Goal: Information Seeking & Learning: Learn about a topic

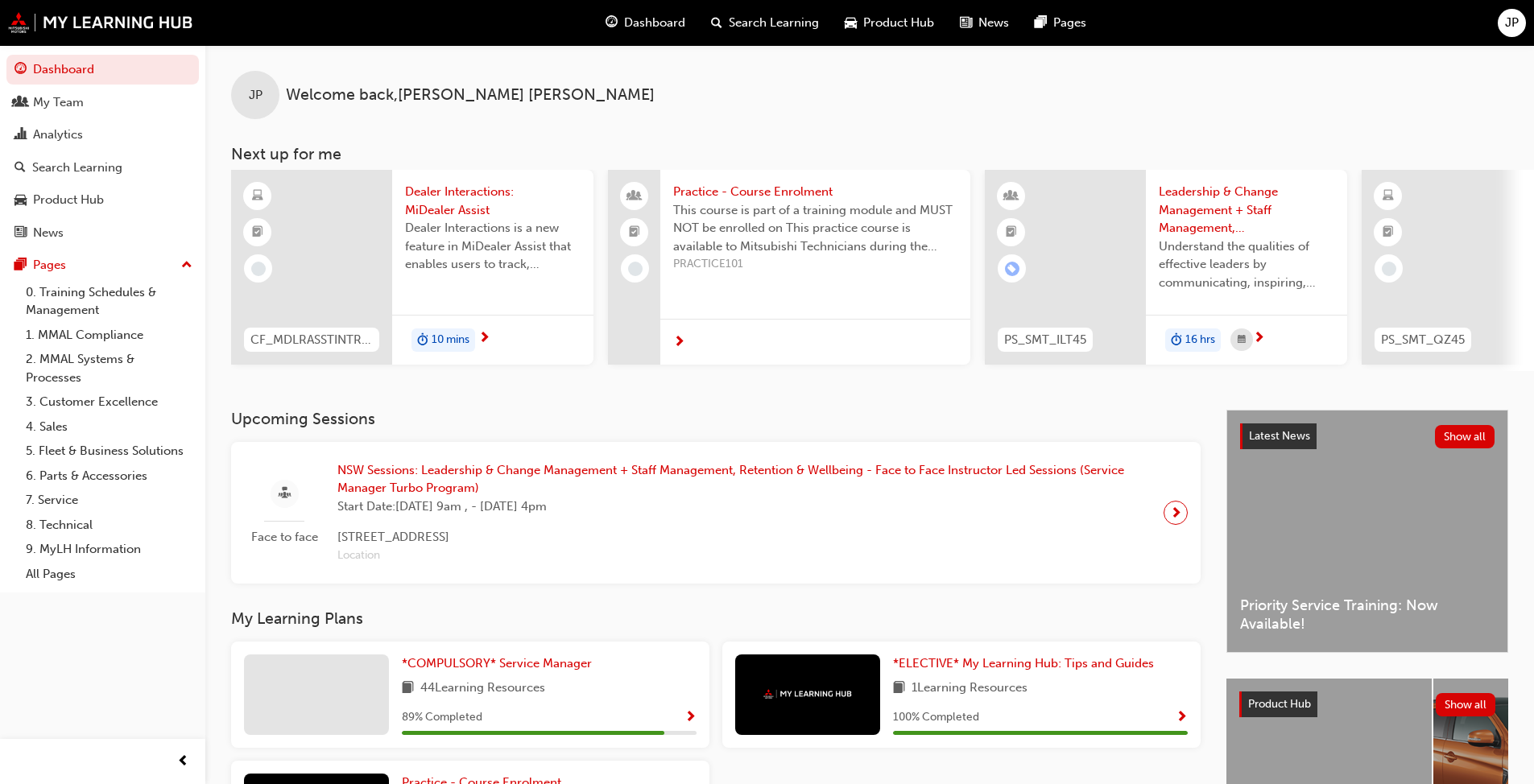
click at [375, 215] on div at bounding box center [312, 267] width 161 height 195
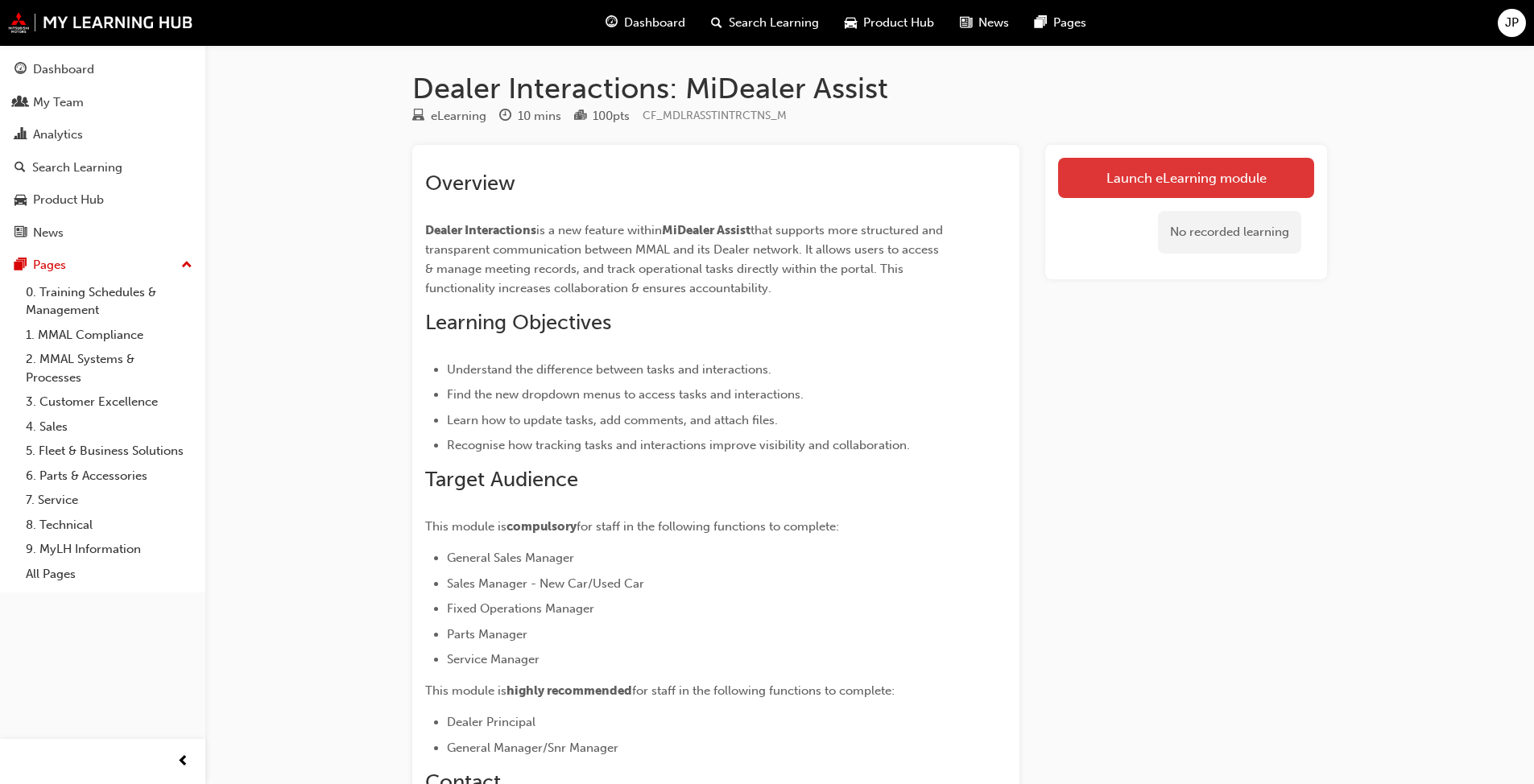
click at [804, 168] on link "Launch eLearning module" at bounding box center [1186, 178] width 256 height 41
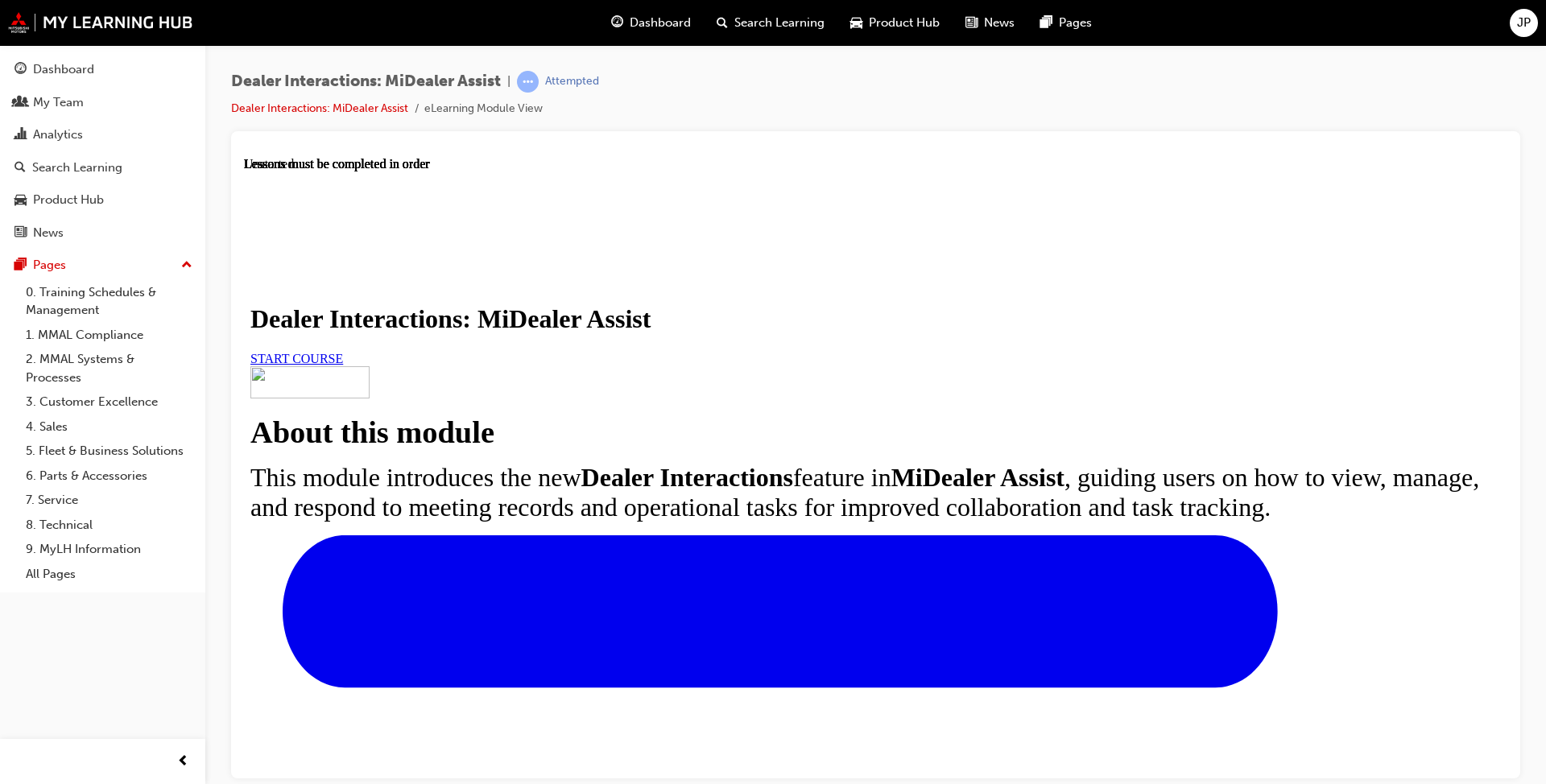
click at [343, 365] on span "START COURSE" at bounding box center [297, 358] width 93 height 13
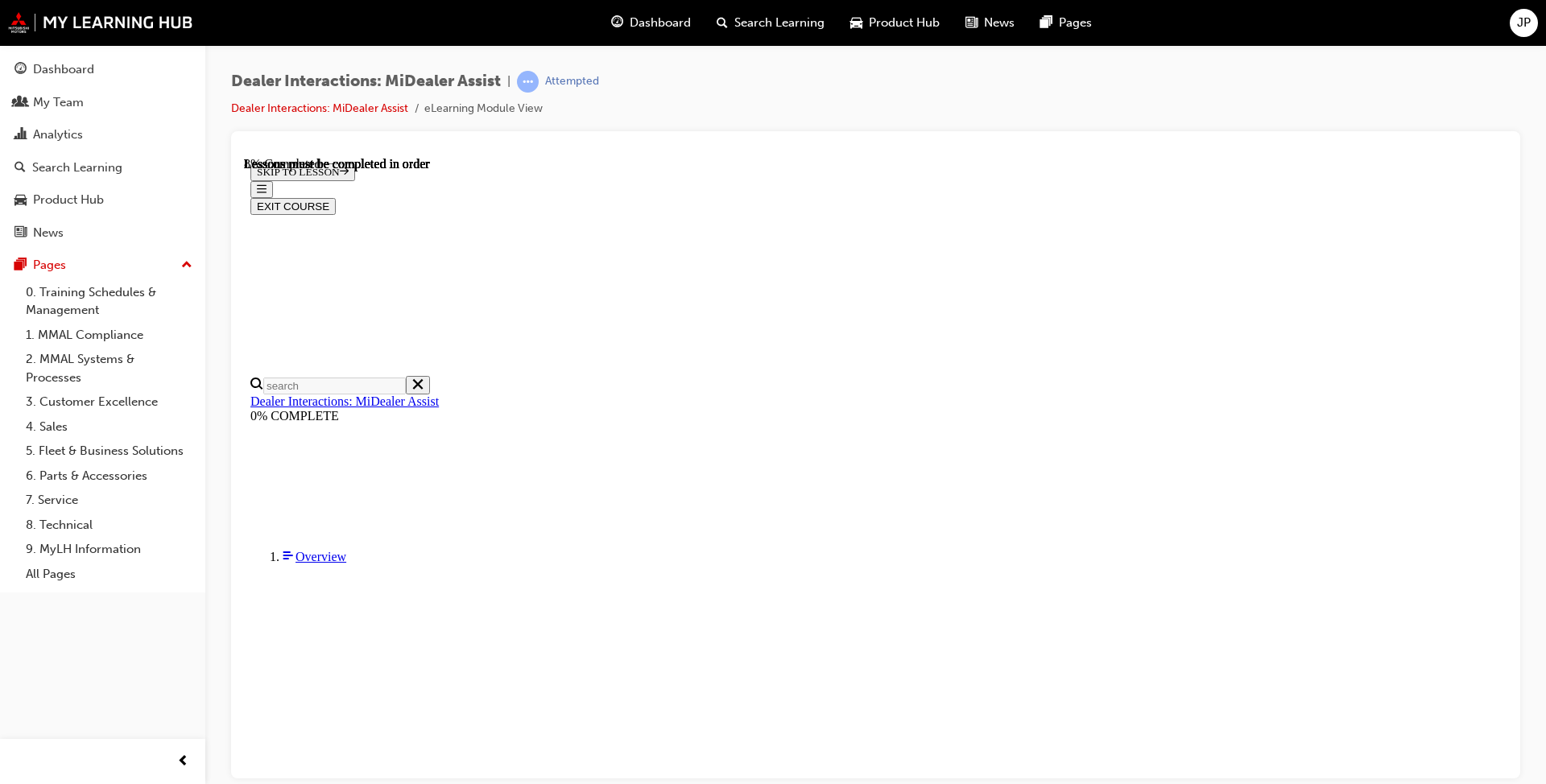
scroll to position [356, 0]
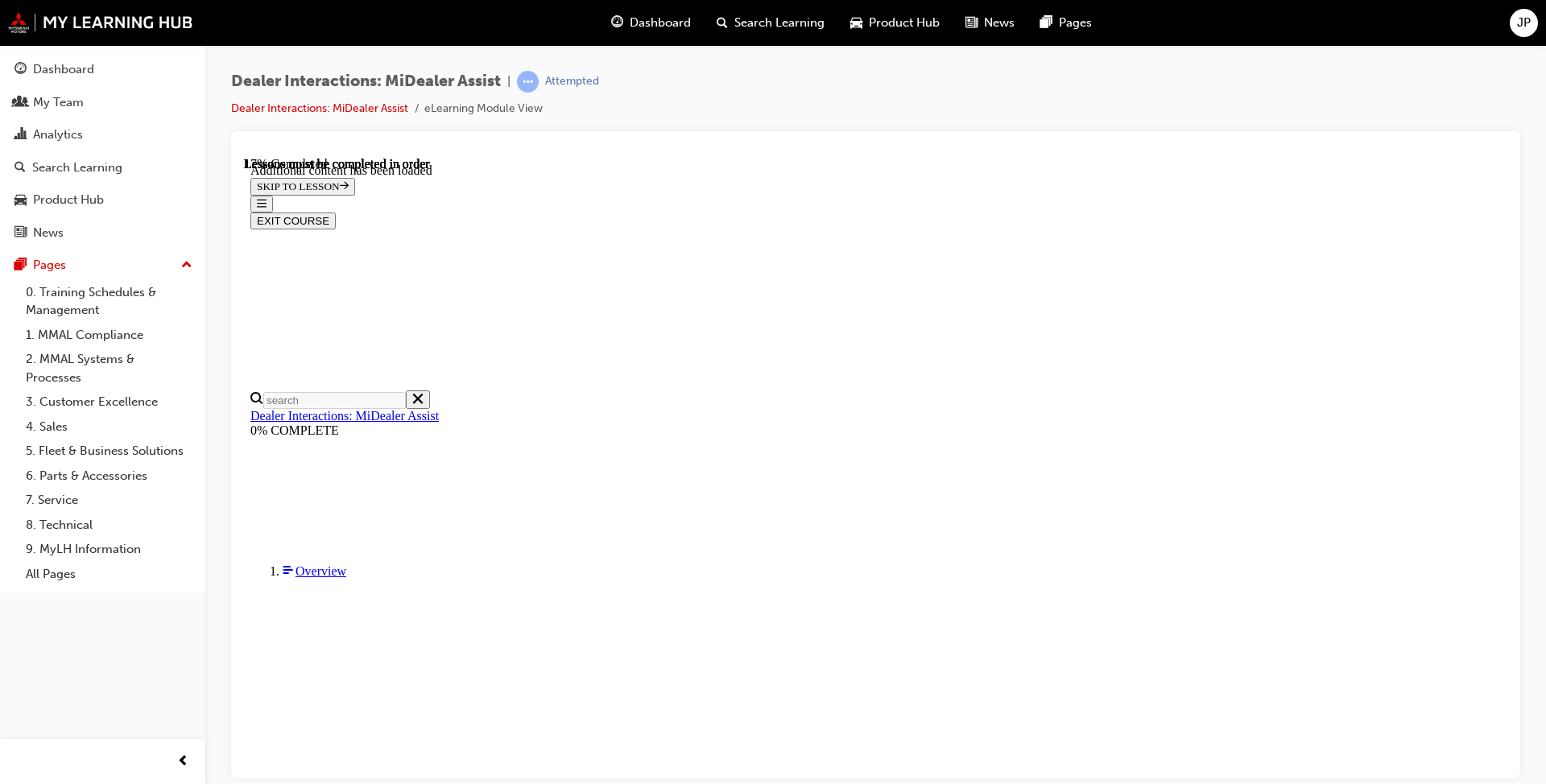
scroll to position [807, 0]
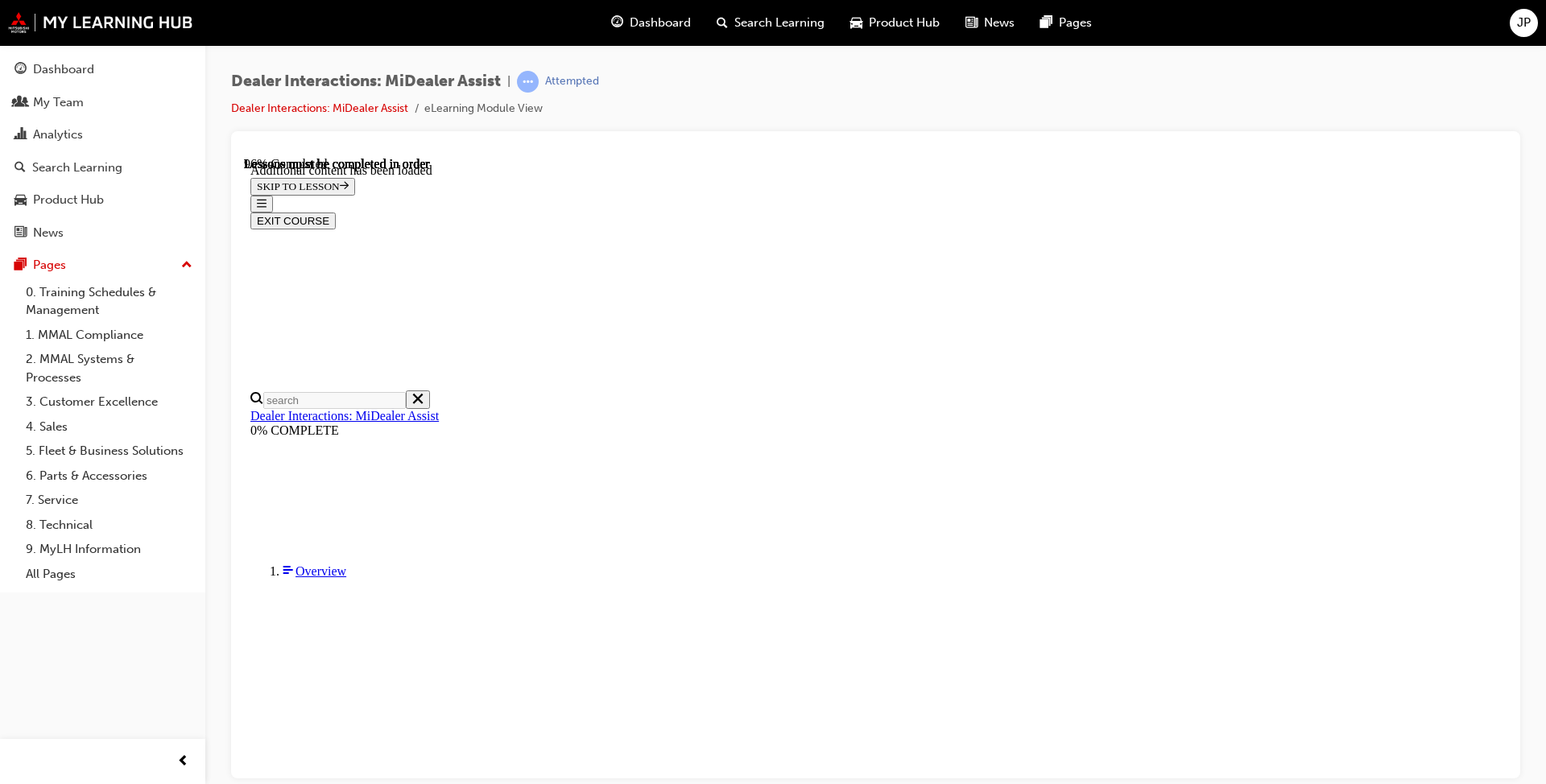
scroll to position [5018, 0]
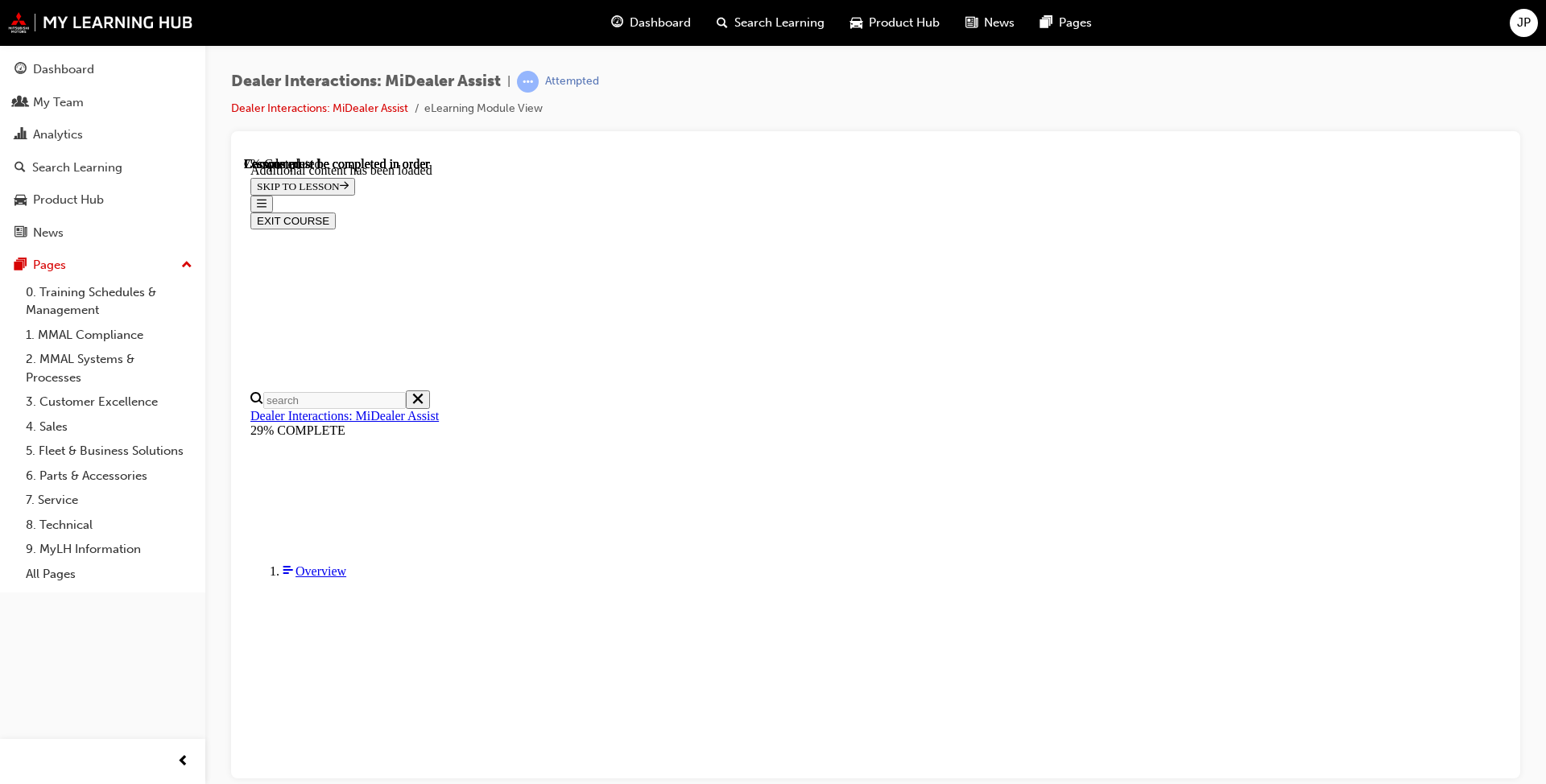
scroll to position [622, 0]
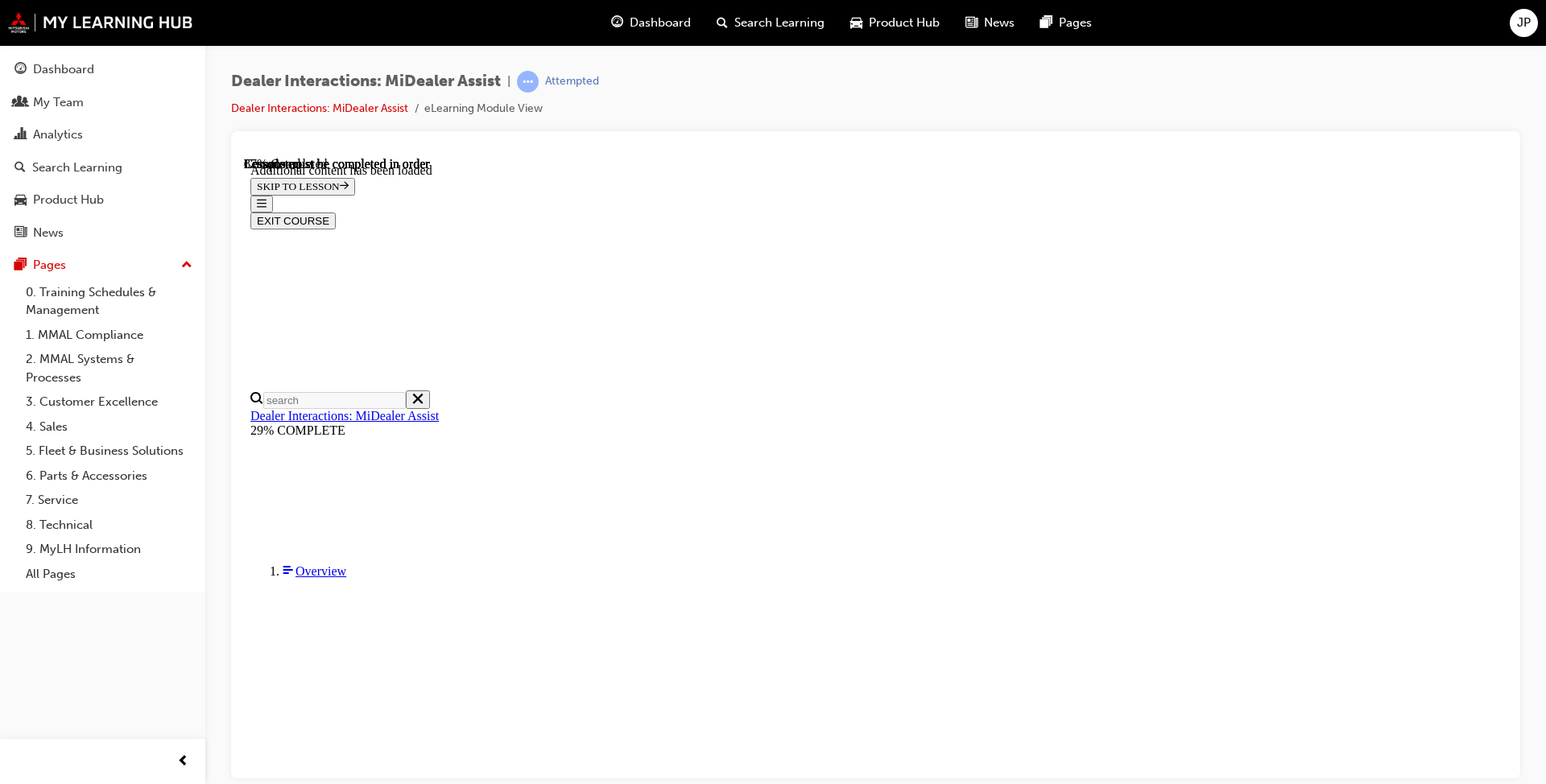
scroll to position [2764, 0]
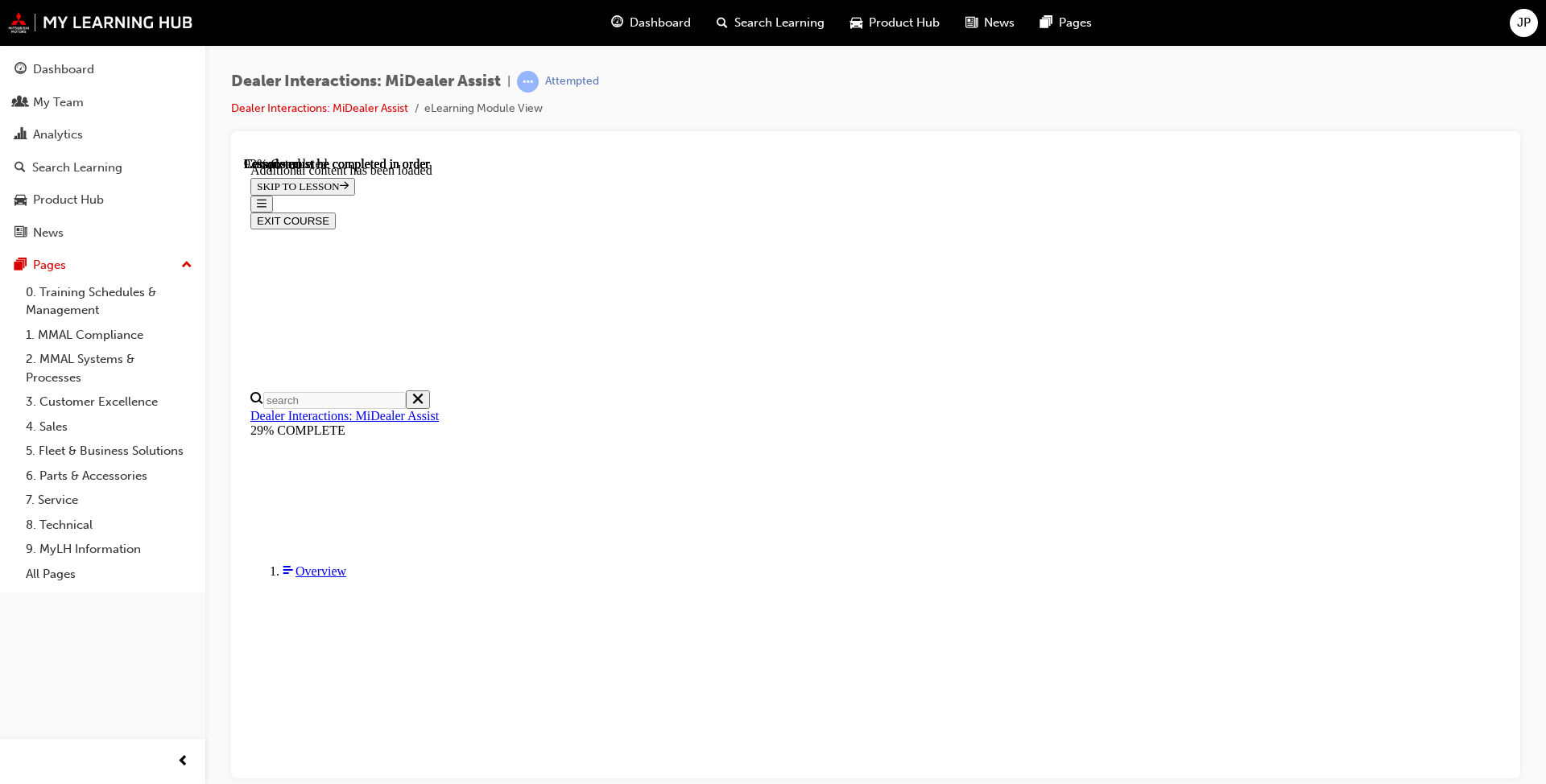
scroll to position [2625, 0]
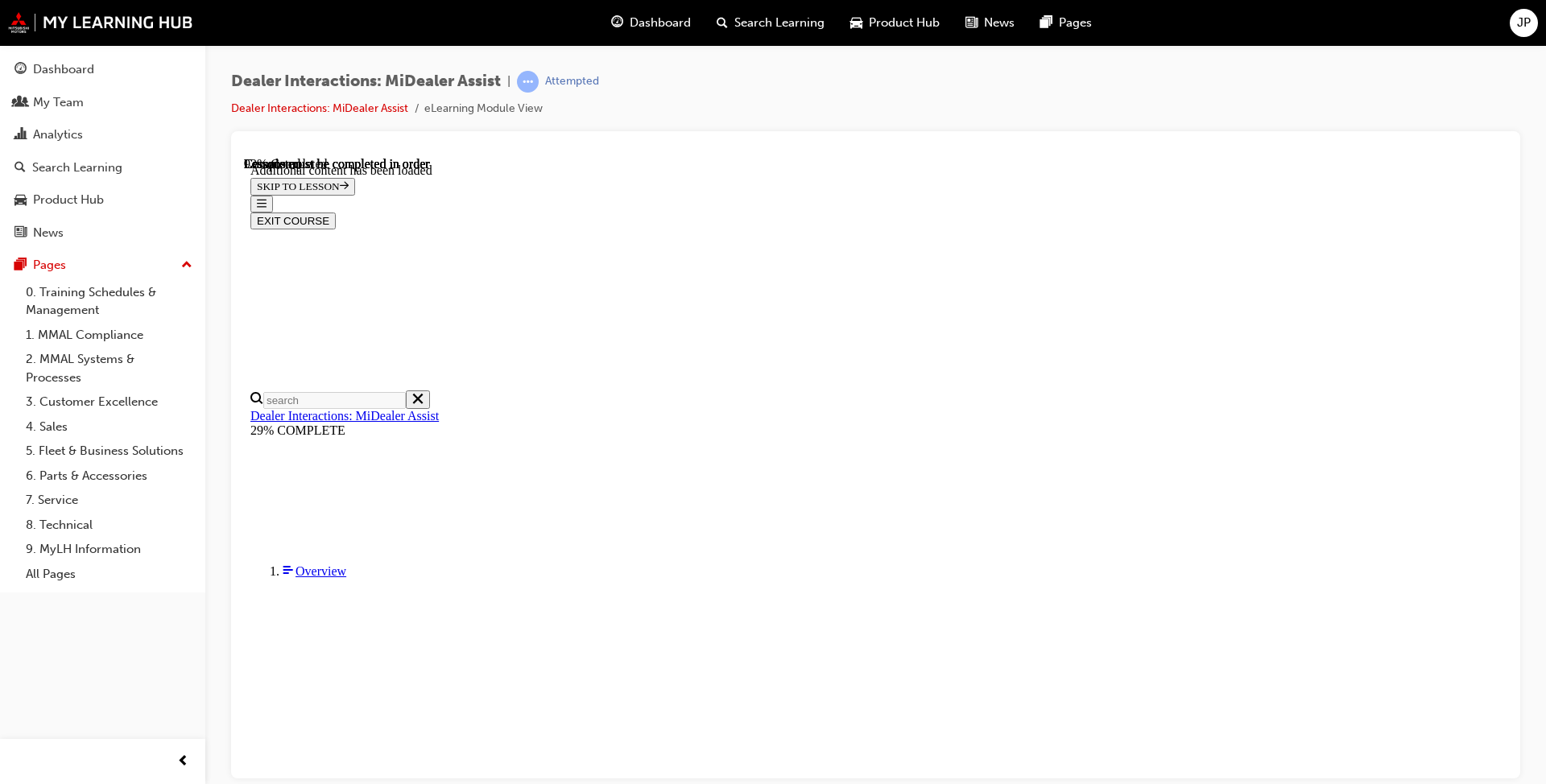
scroll to position [2867, 0]
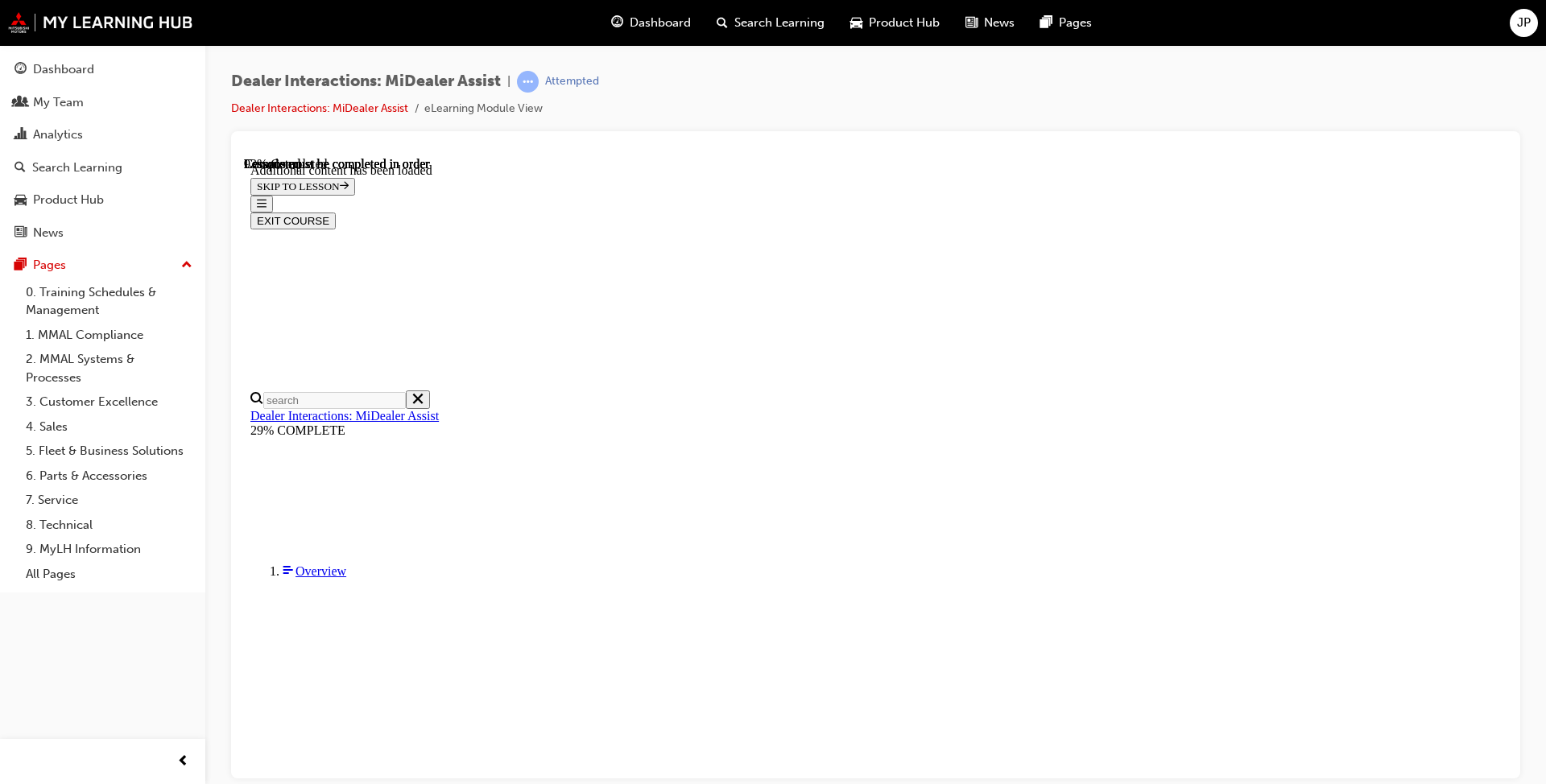
scroll to position [3646, 0]
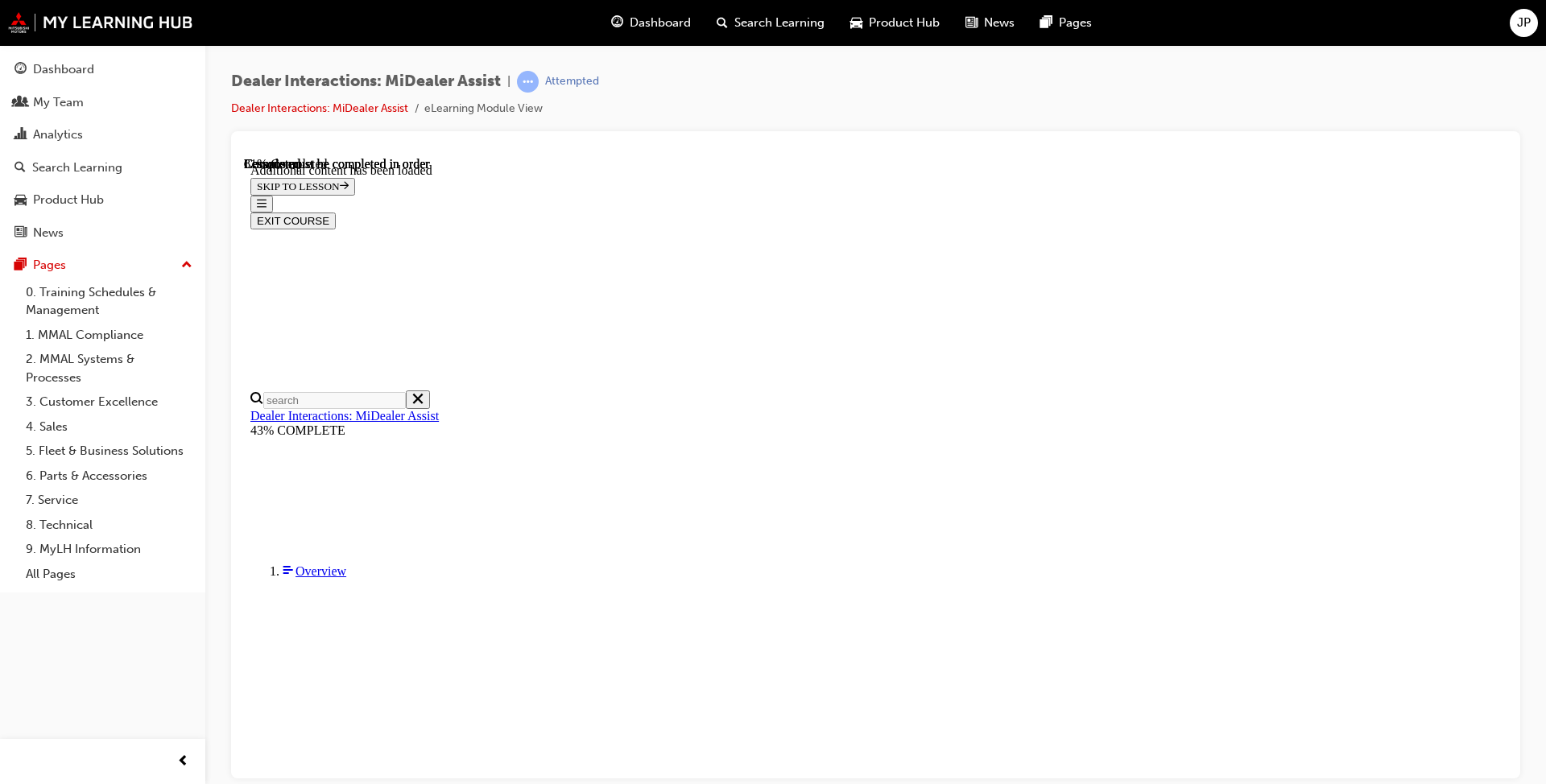
drag, startPoint x: 834, startPoint y: 395, endPoint x: 931, endPoint y: 397, distance: 97.0
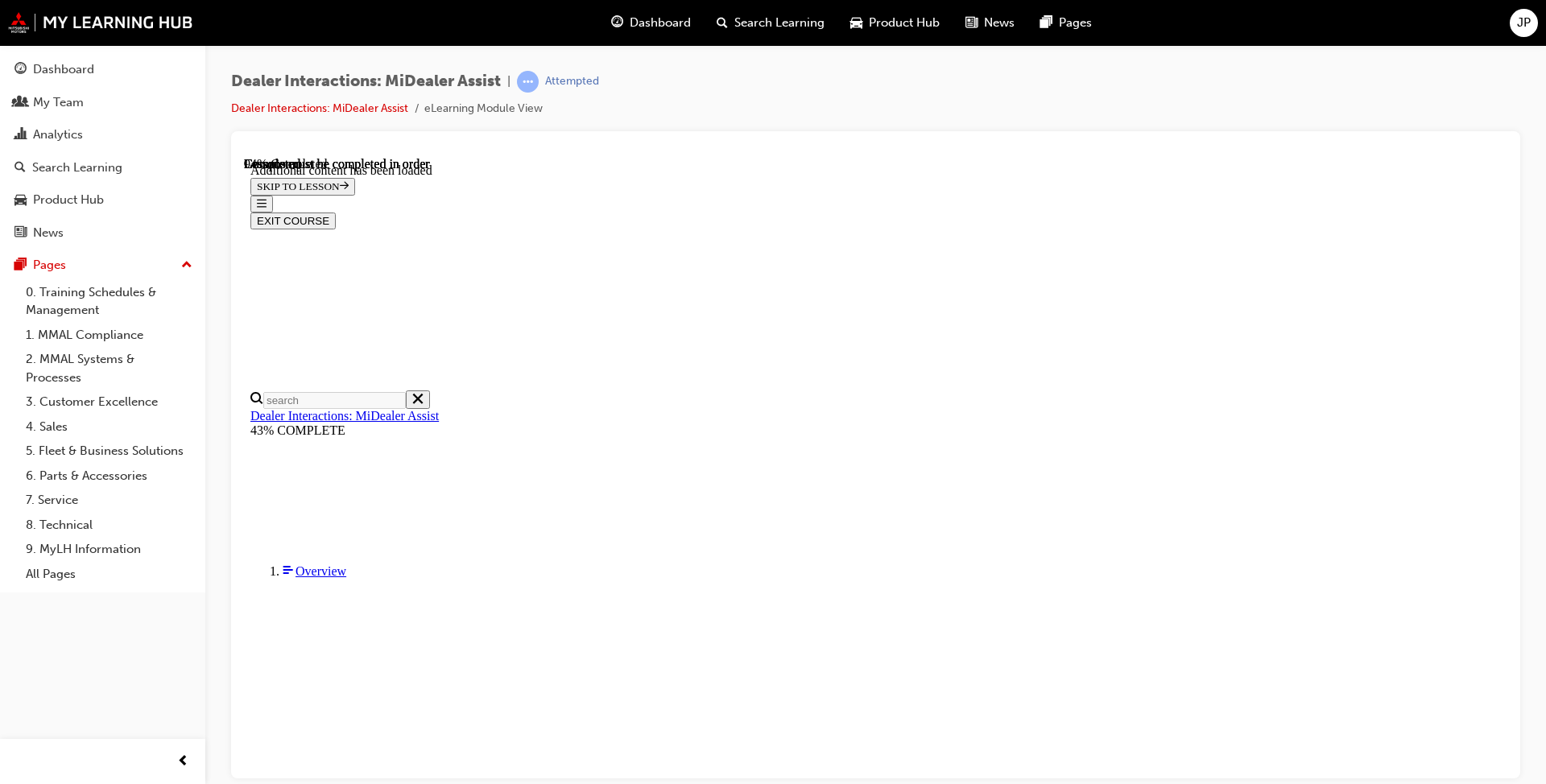
scroll to position [3076, 0]
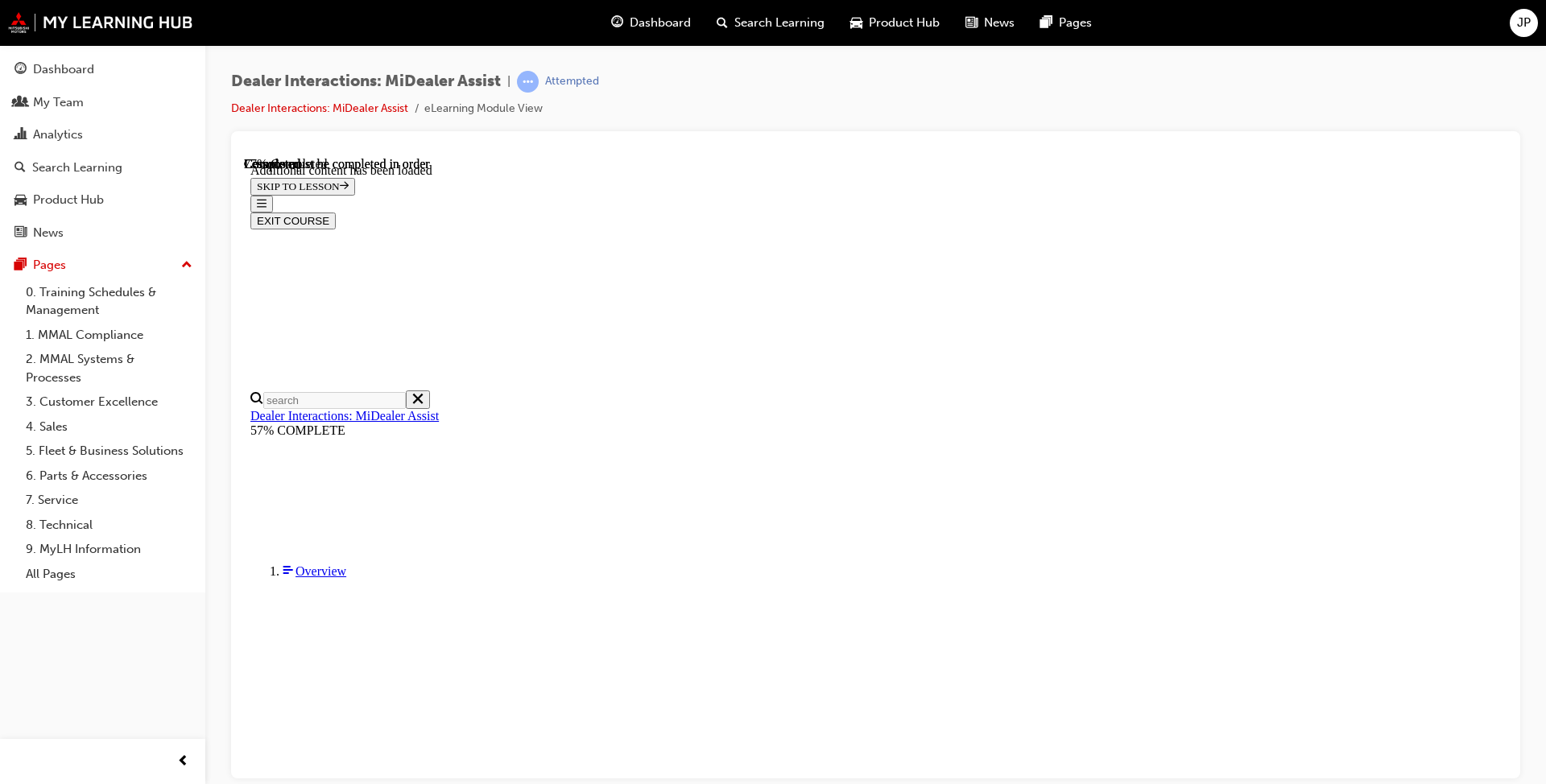
scroll to position [1843, 0]
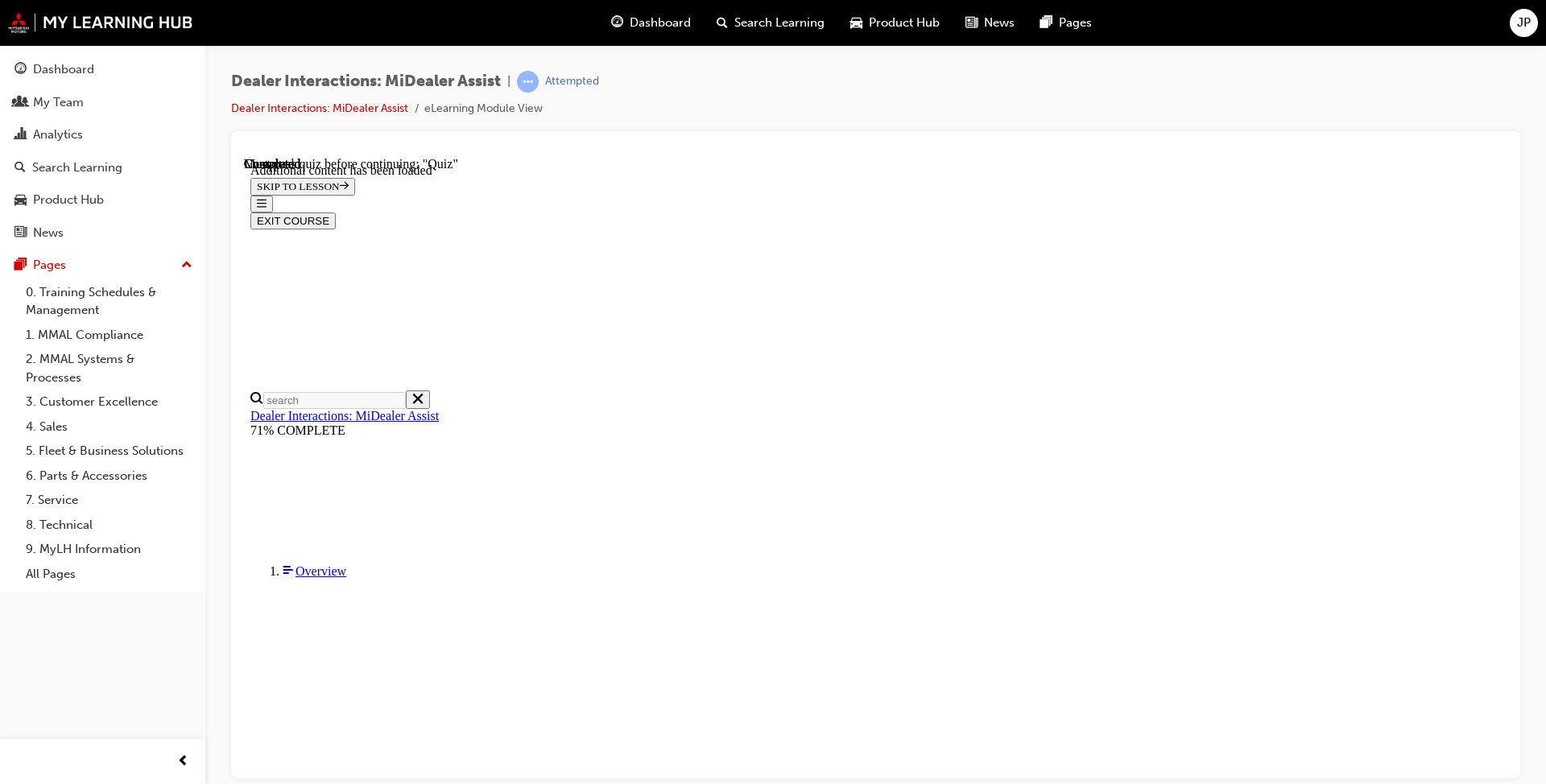
radio input "true"
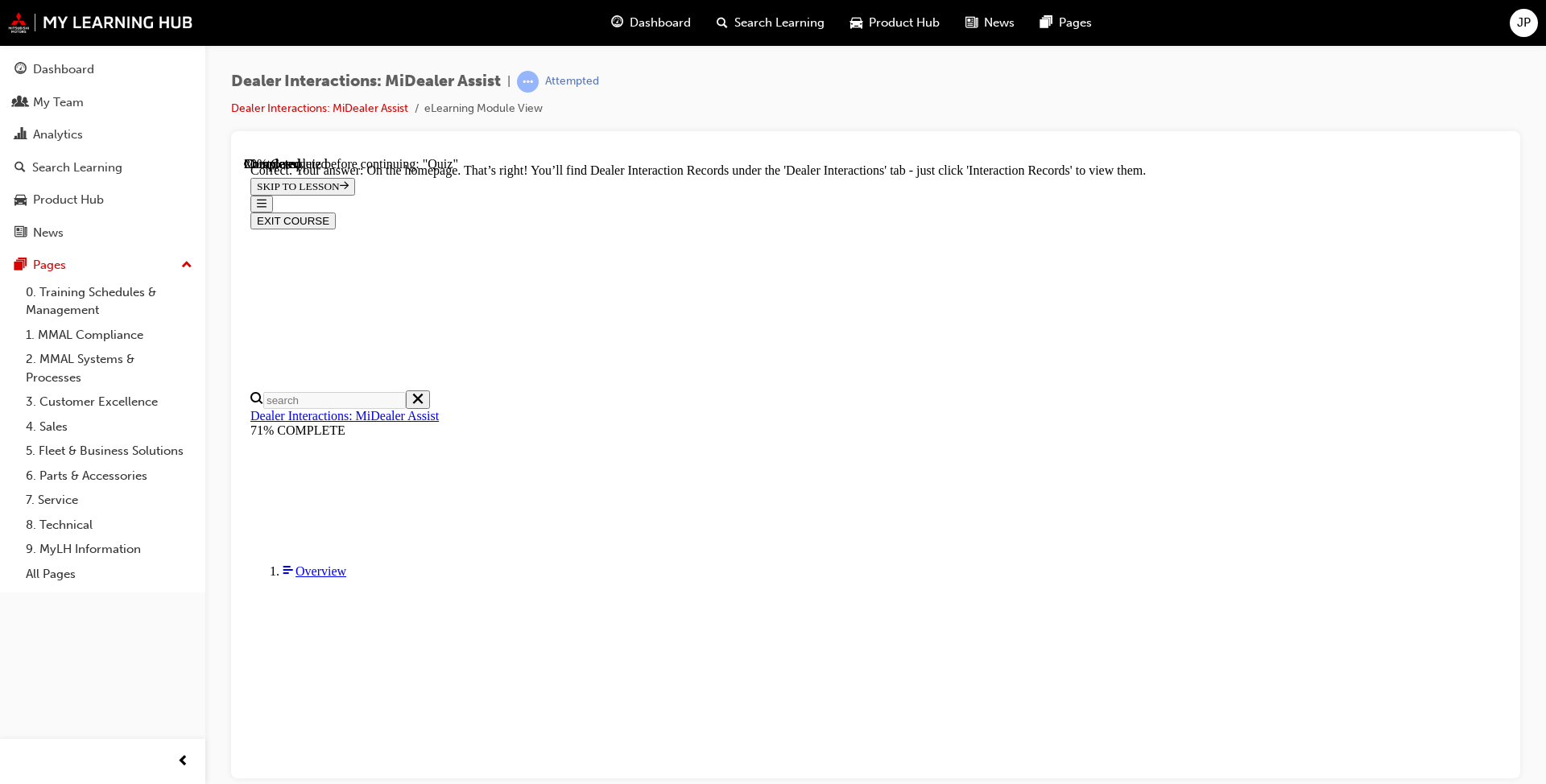
radio input "true"
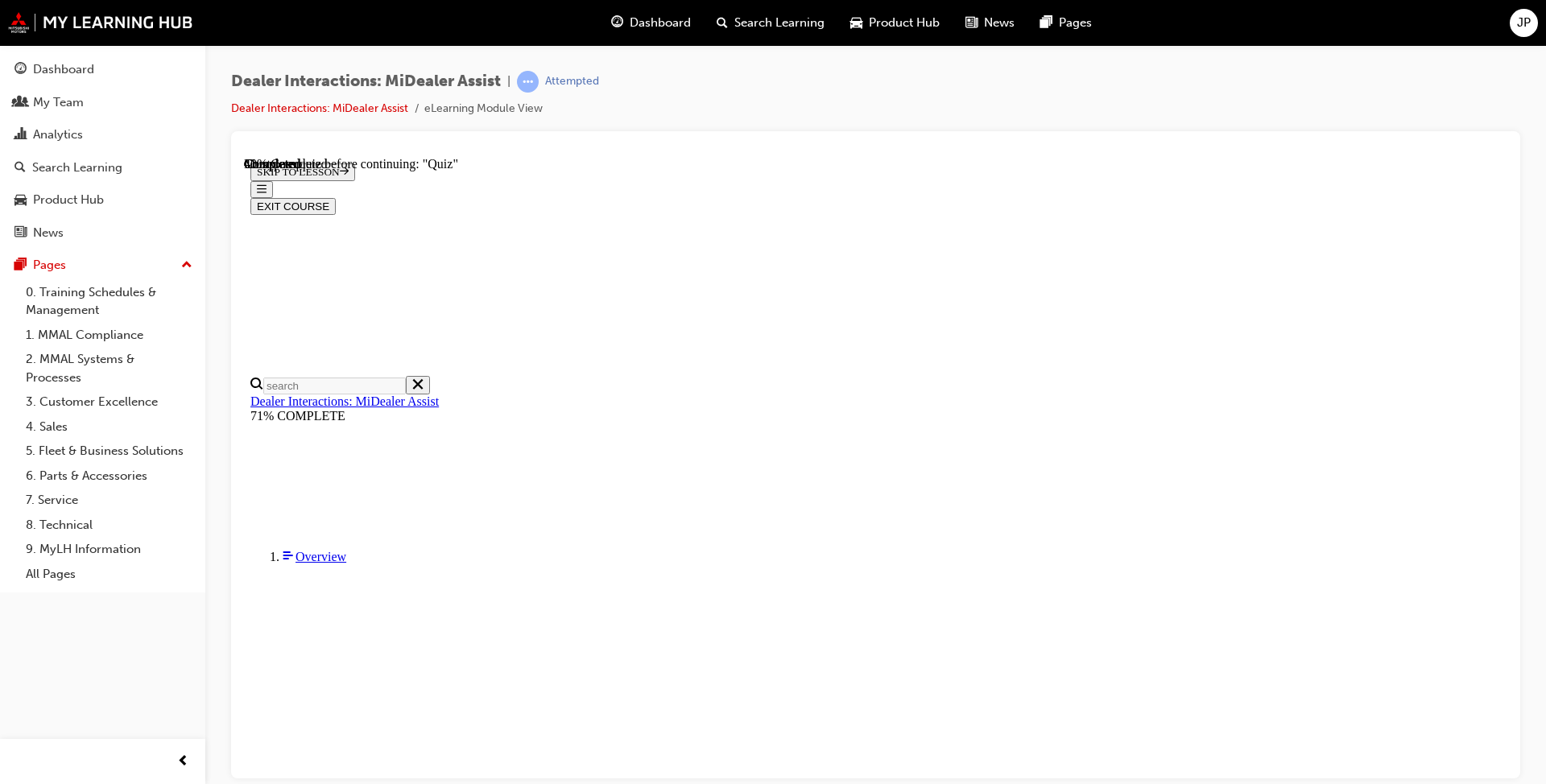
radio input "true"
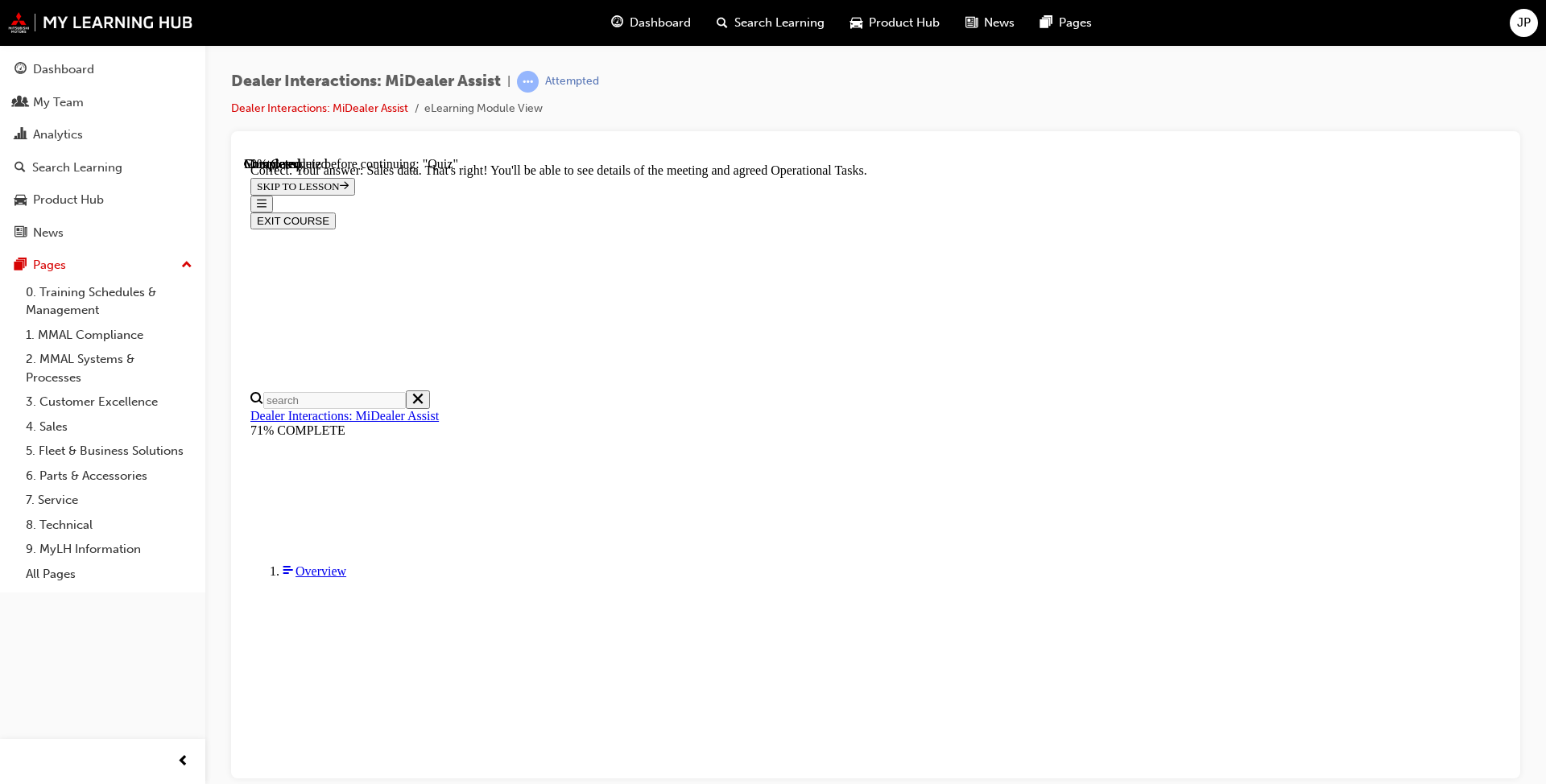
scroll to position [364, 0]
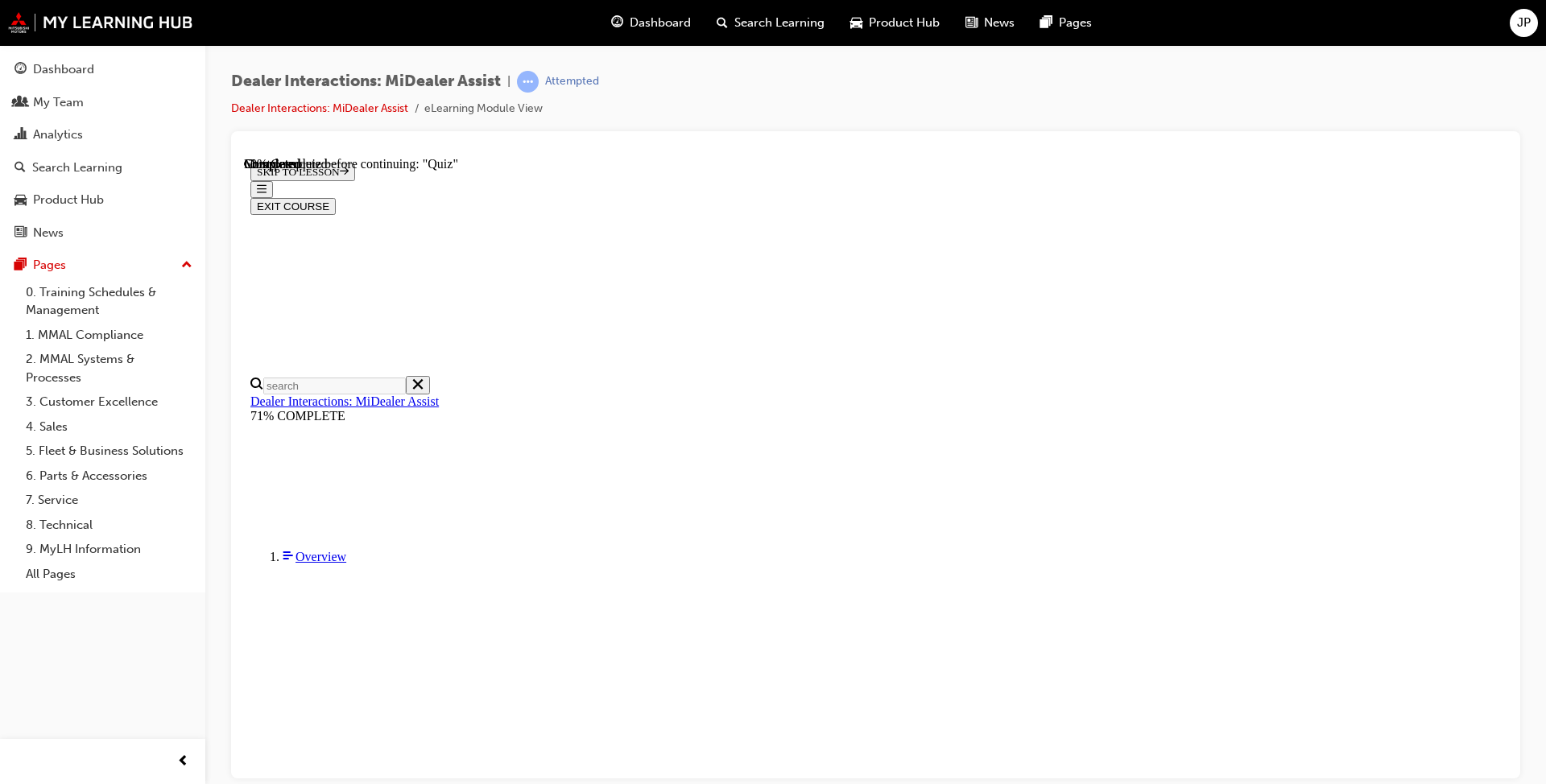
scroll to position [191, 0]
radio input "true"
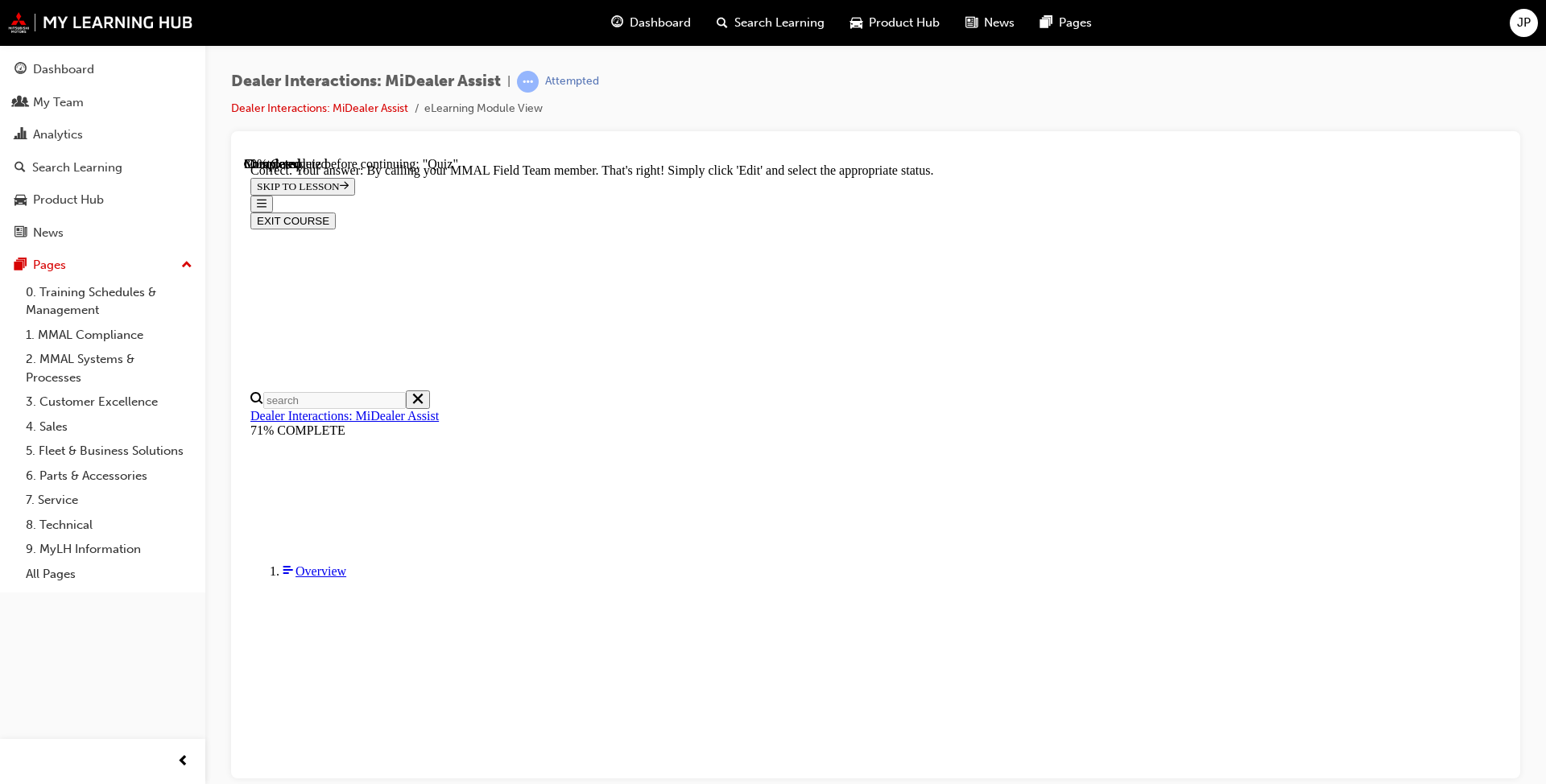
scroll to position [368, 0]
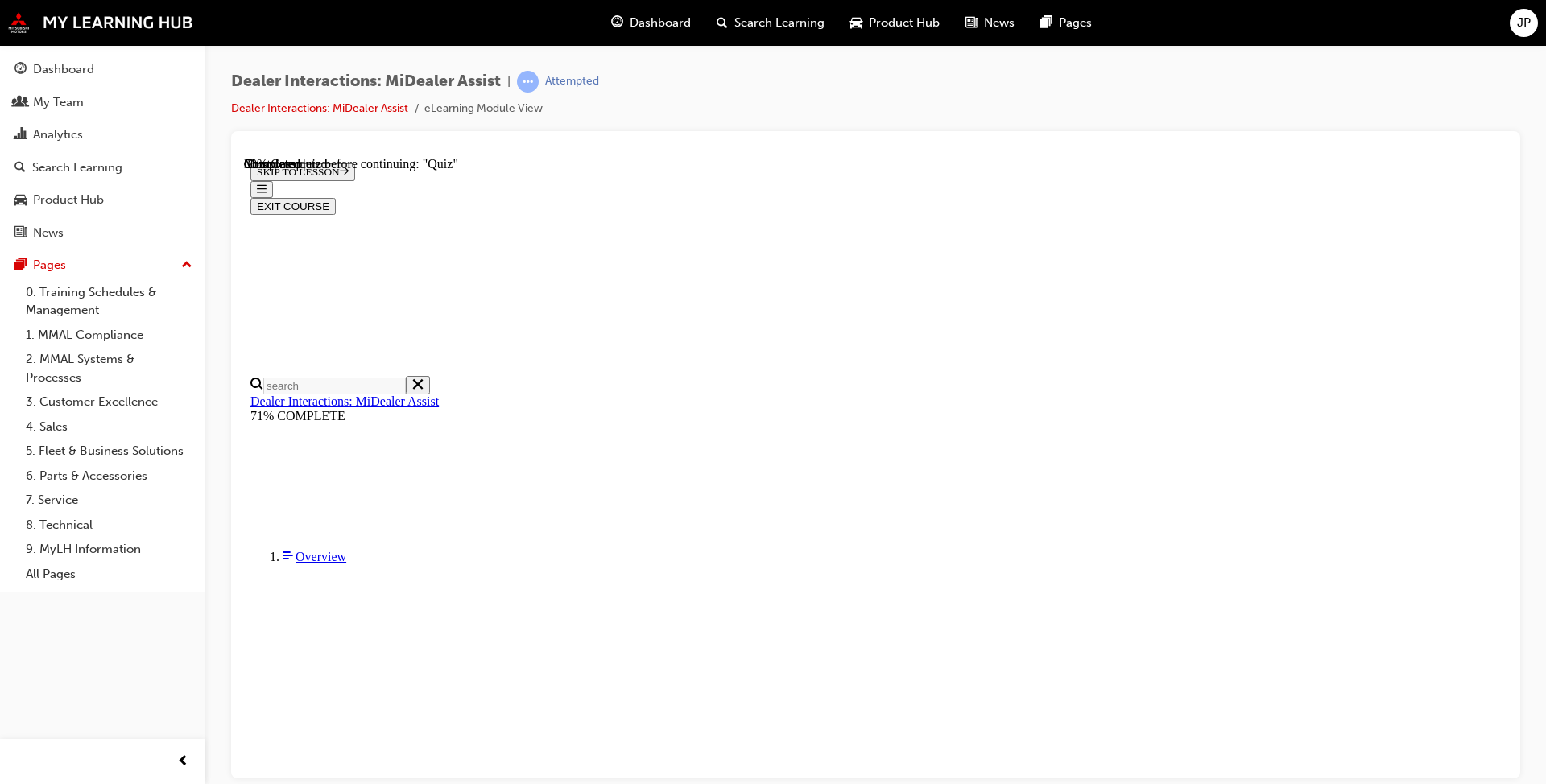
radio input "true"
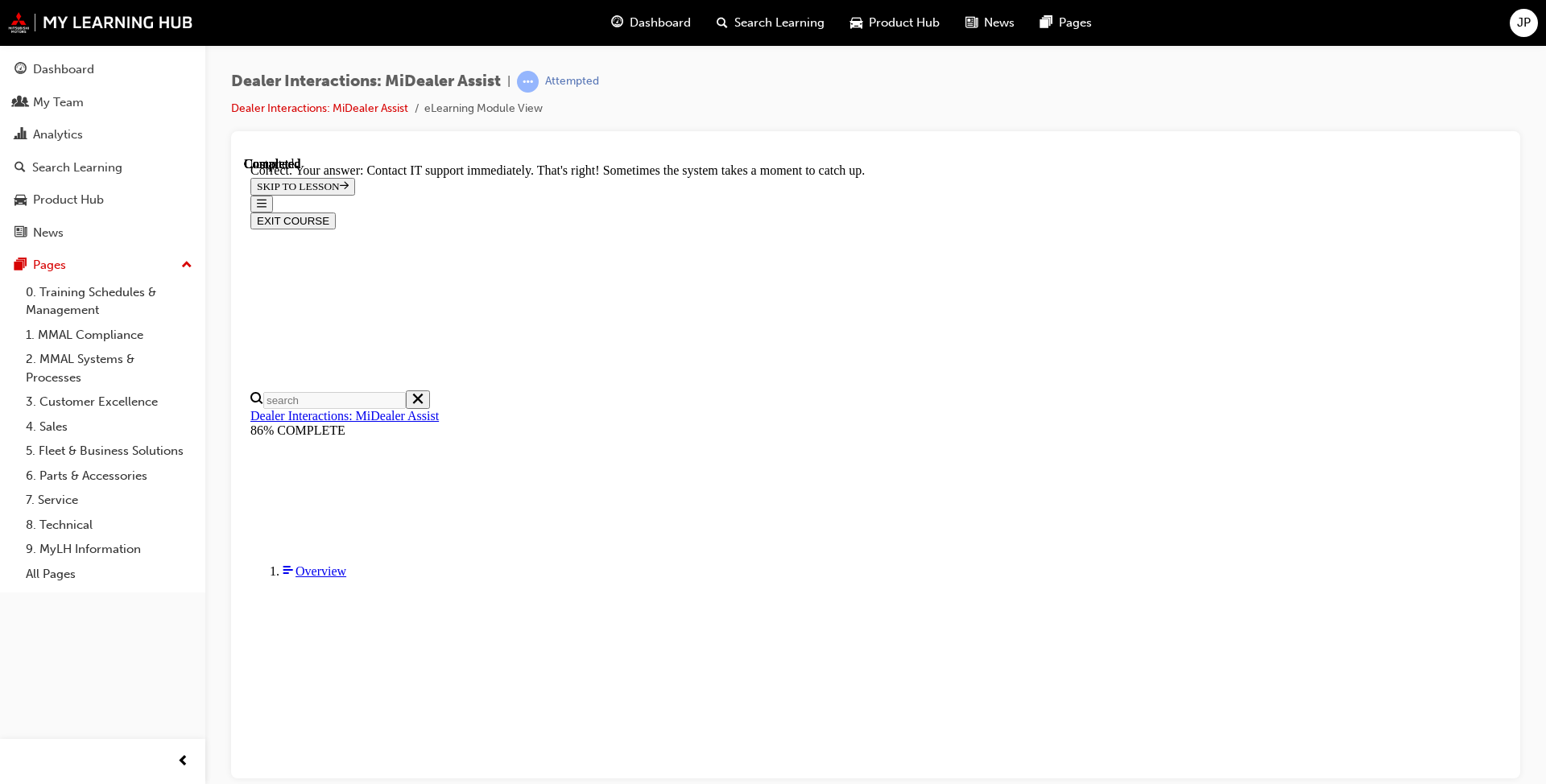
scroll to position [377, 0]
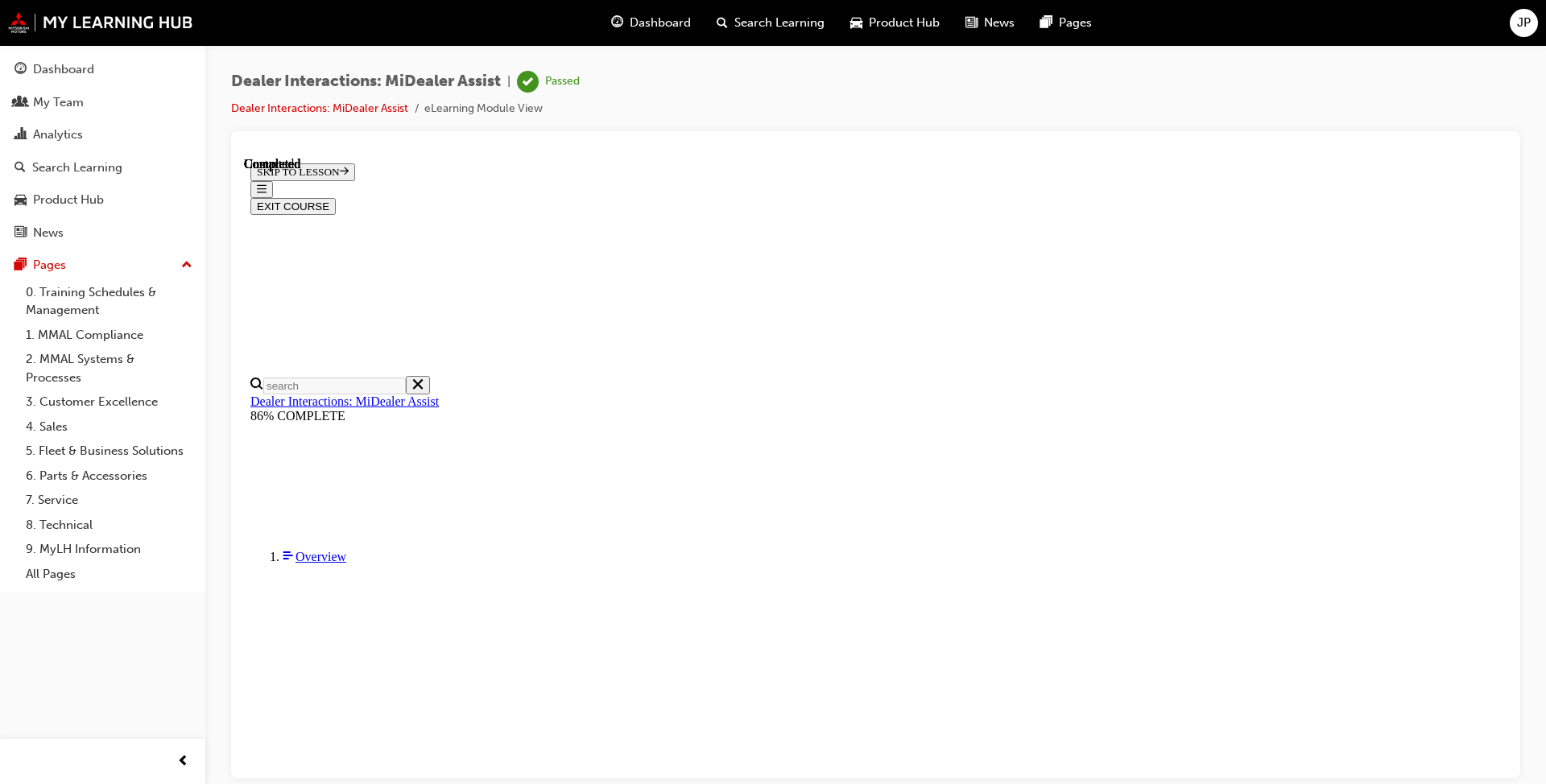
scroll to position [254, 0]
click at [335, 197] on button "EXIT COURSE" at bounding box center [293, 206] width 85 height 17
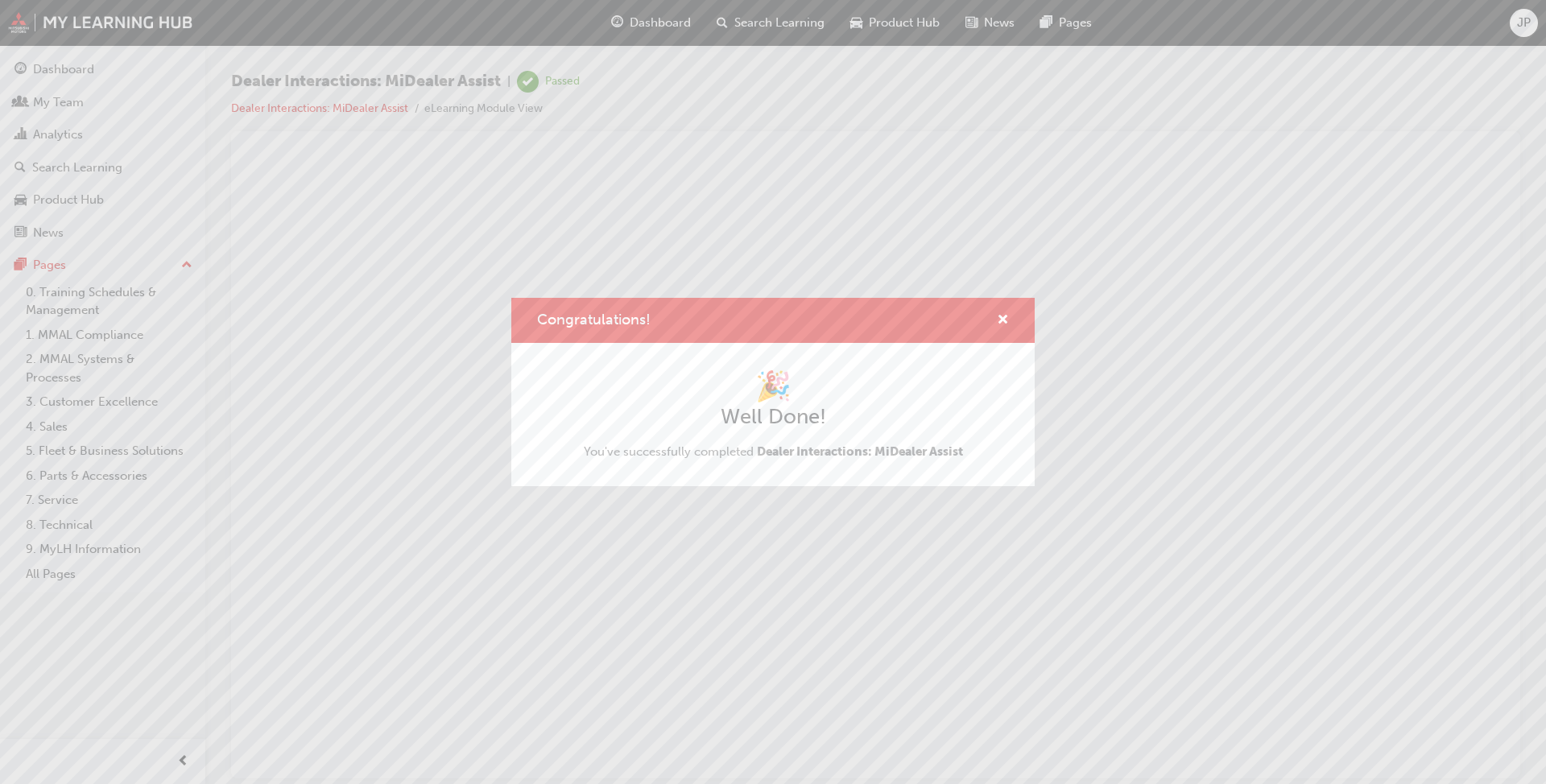
scroll to position [0, 0]
click at [804, 315] on span "cross-icon" at bounding box center [1003, 320] width 12 height 14
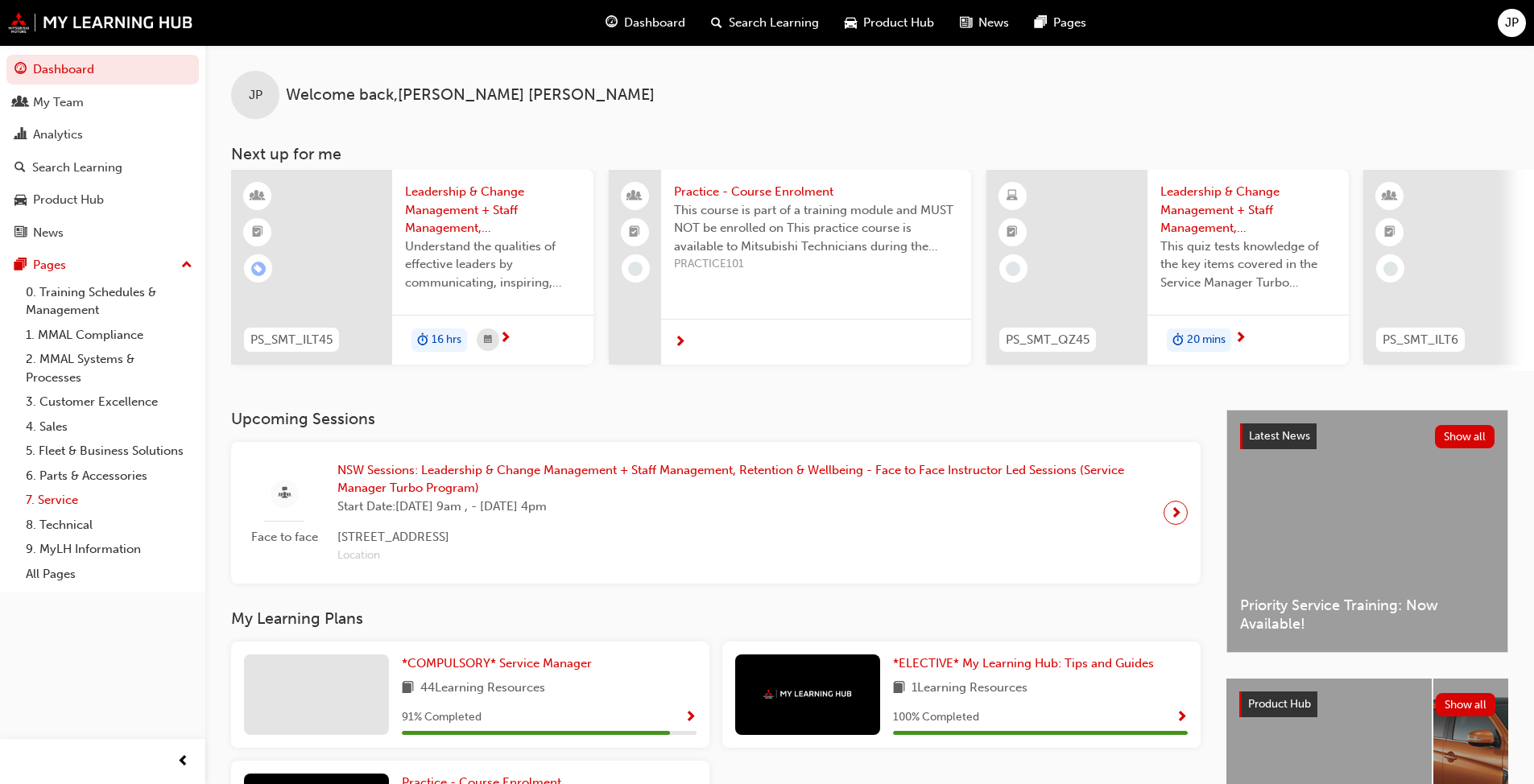
click at [60, 498] on link "7. Service" at bounding box center [109, 500] width 180 height 25
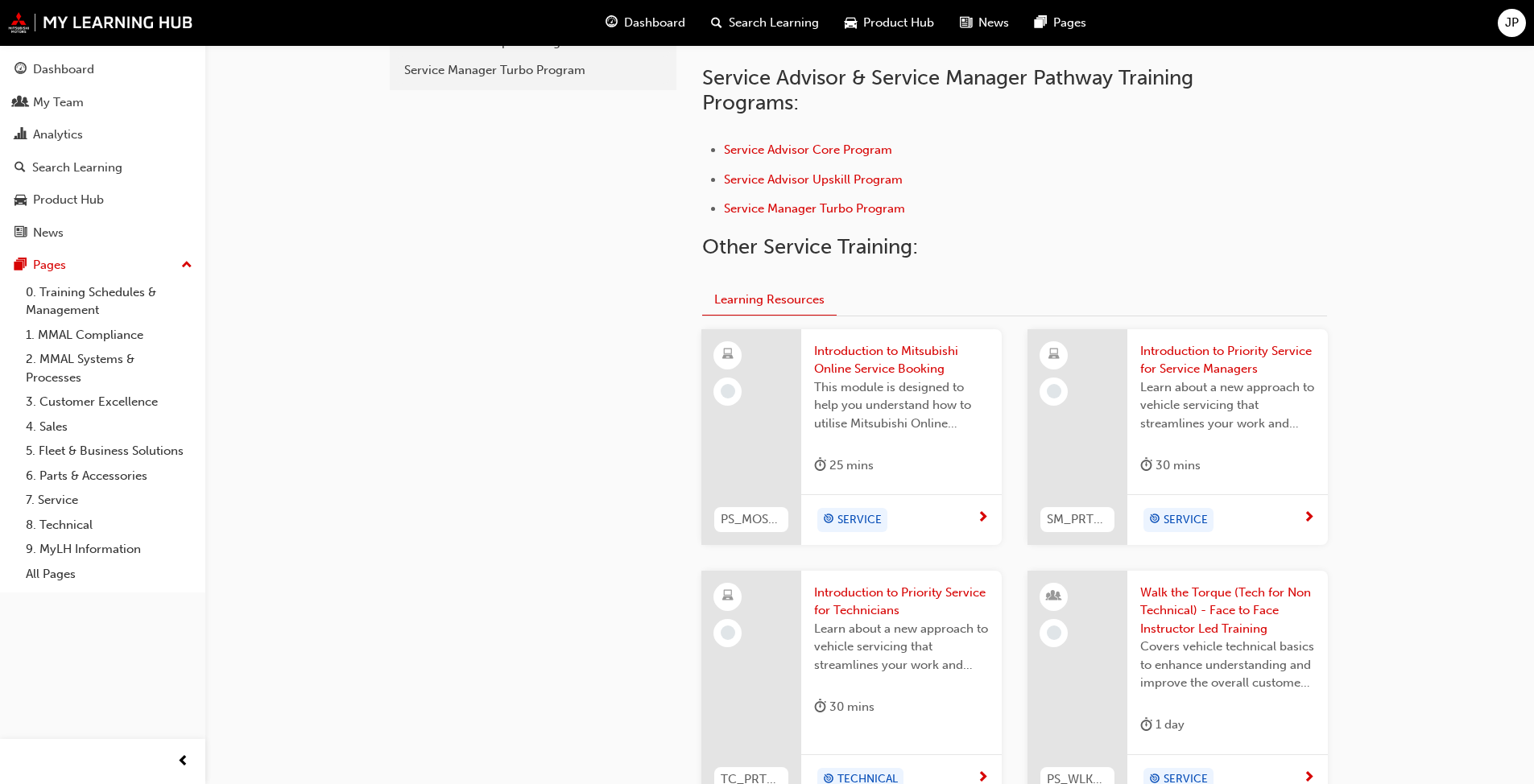
scroll to position [483, 0]
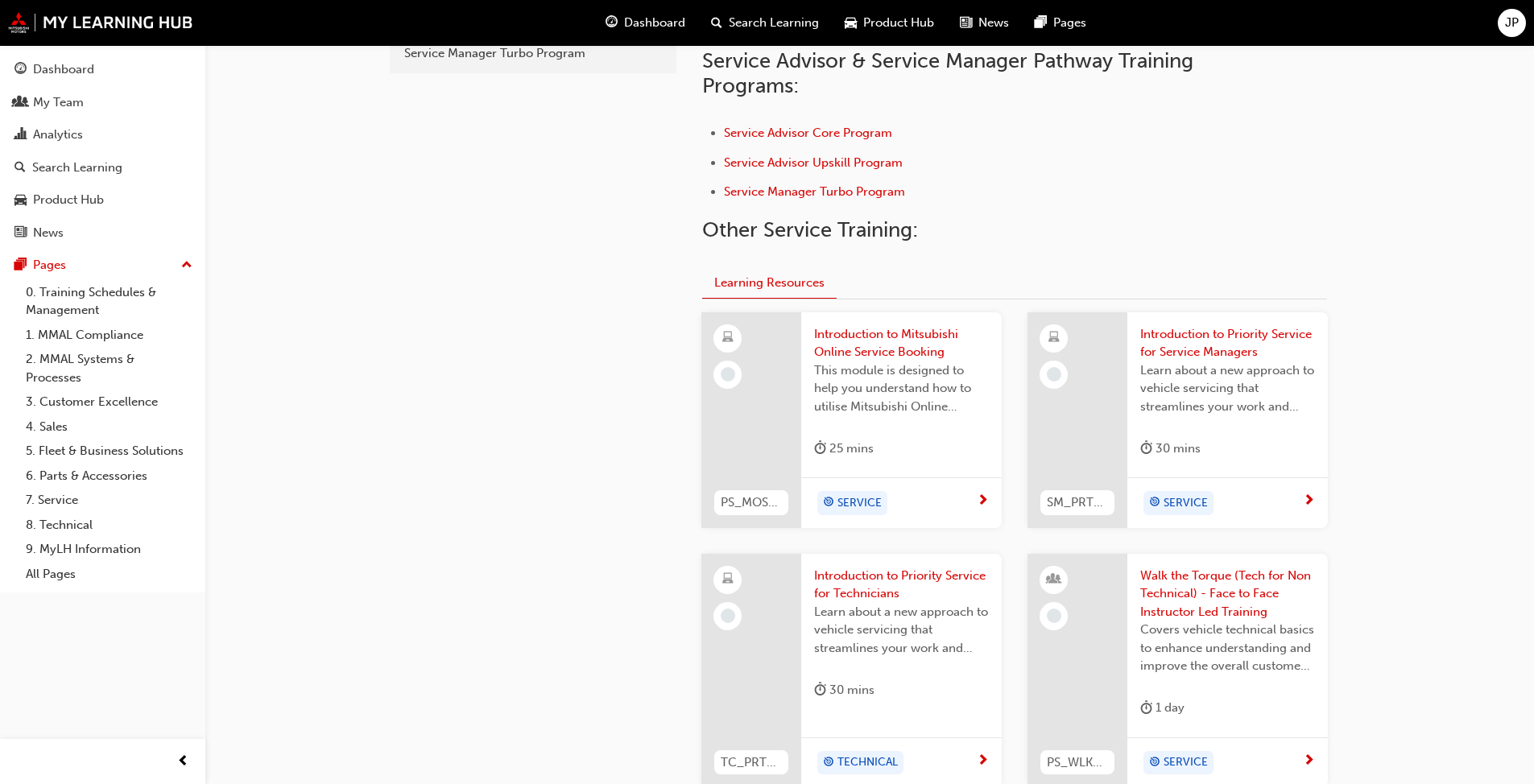
click at [767, 403] on div at bounding box center [751, 420] width 100 height 215
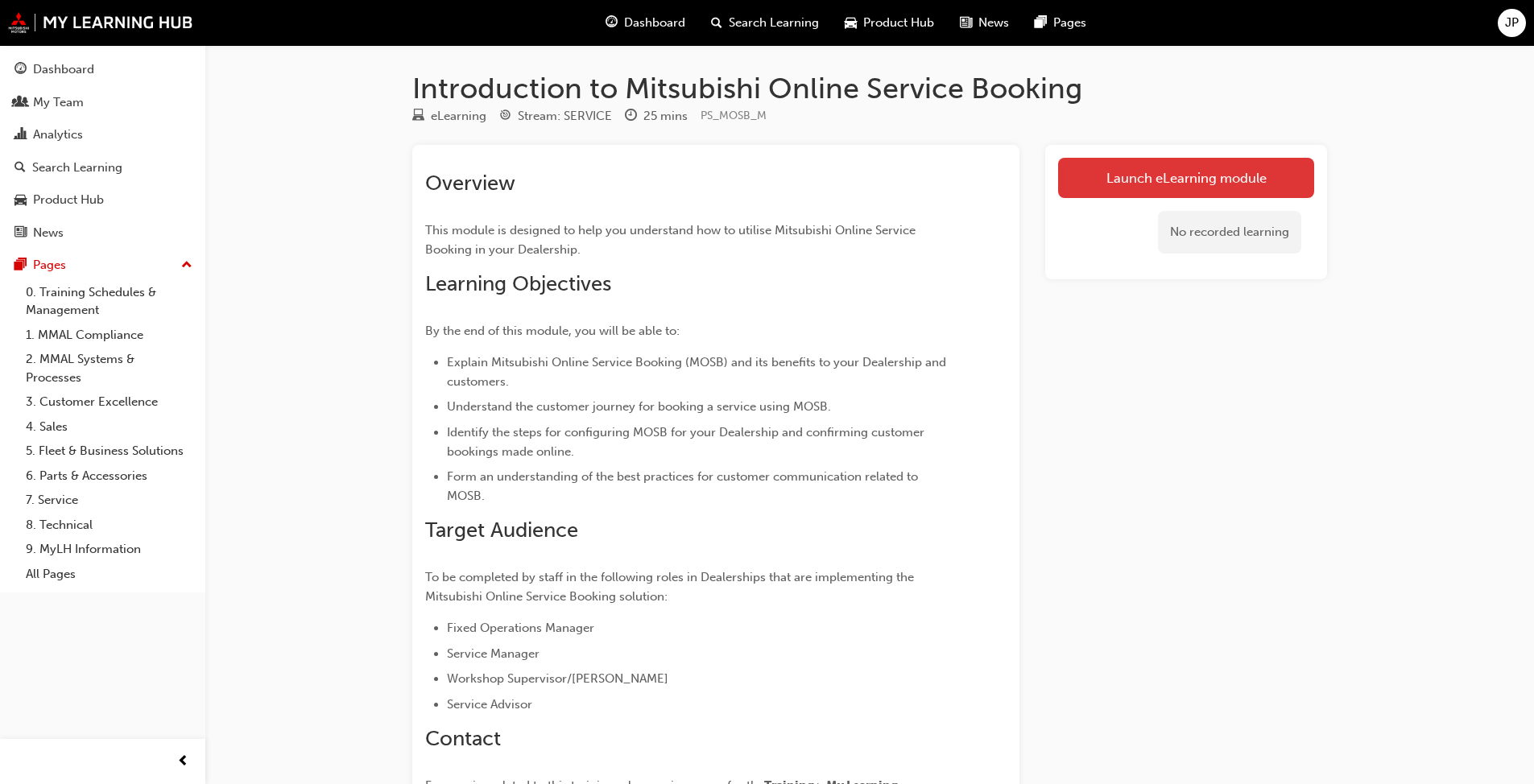
click at [804, 177] on link "Launch eLearning module" at bounding box center [1186, 178] width 256 height 41
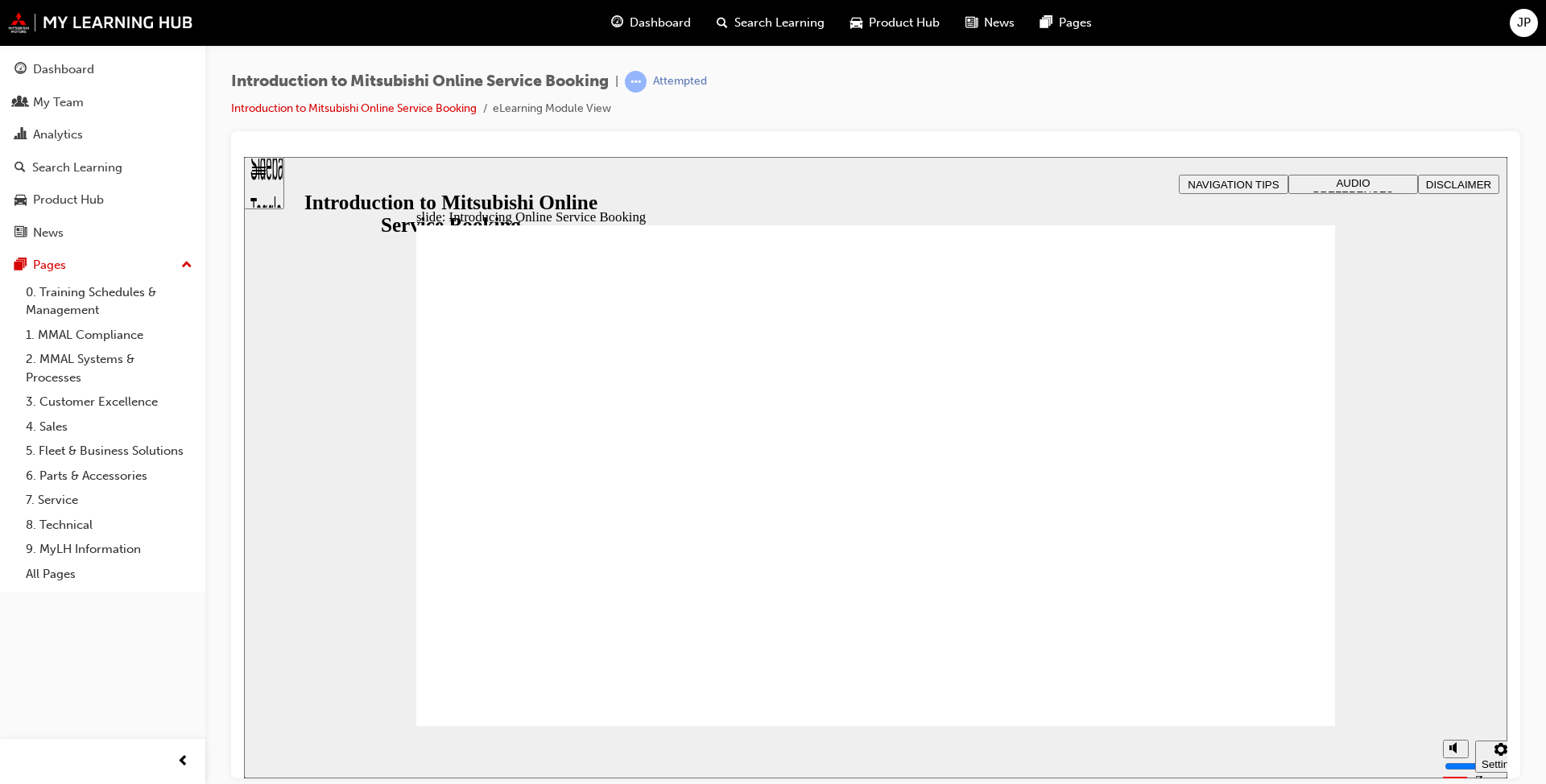
drag, startPoint x: 1076, startPoint y: 411, endPoint x: 1116, endPoint y: 465, distance: 67.2
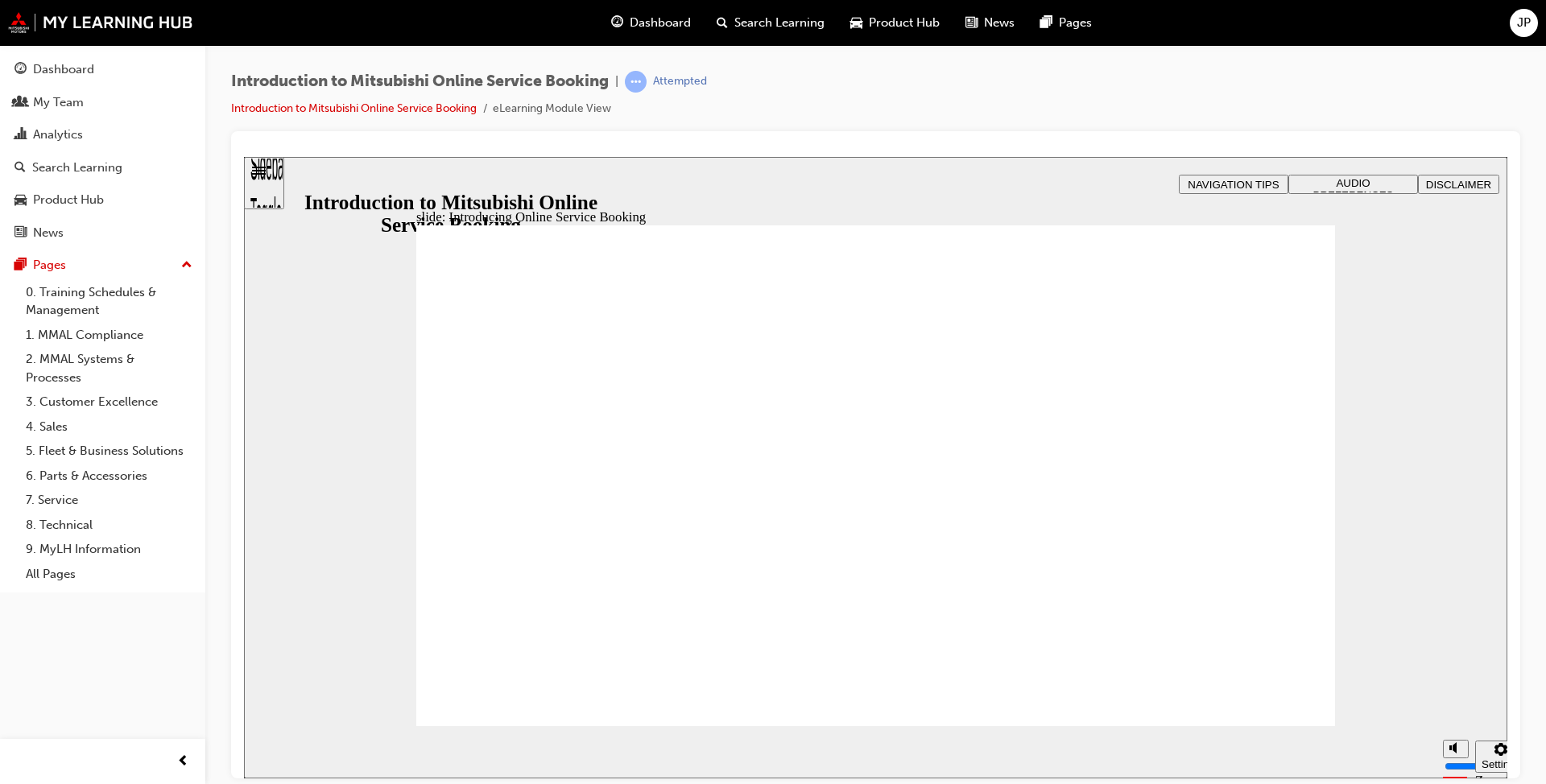
drag, startPoint x: 600, startPoint y: 255, endPoint x: 682, endPoint y: 264, distance: 82.5
drag, startPoint x: 579, startPoint y: 256, endPoint x: 802, endPoint y: 265, distance: 223.2
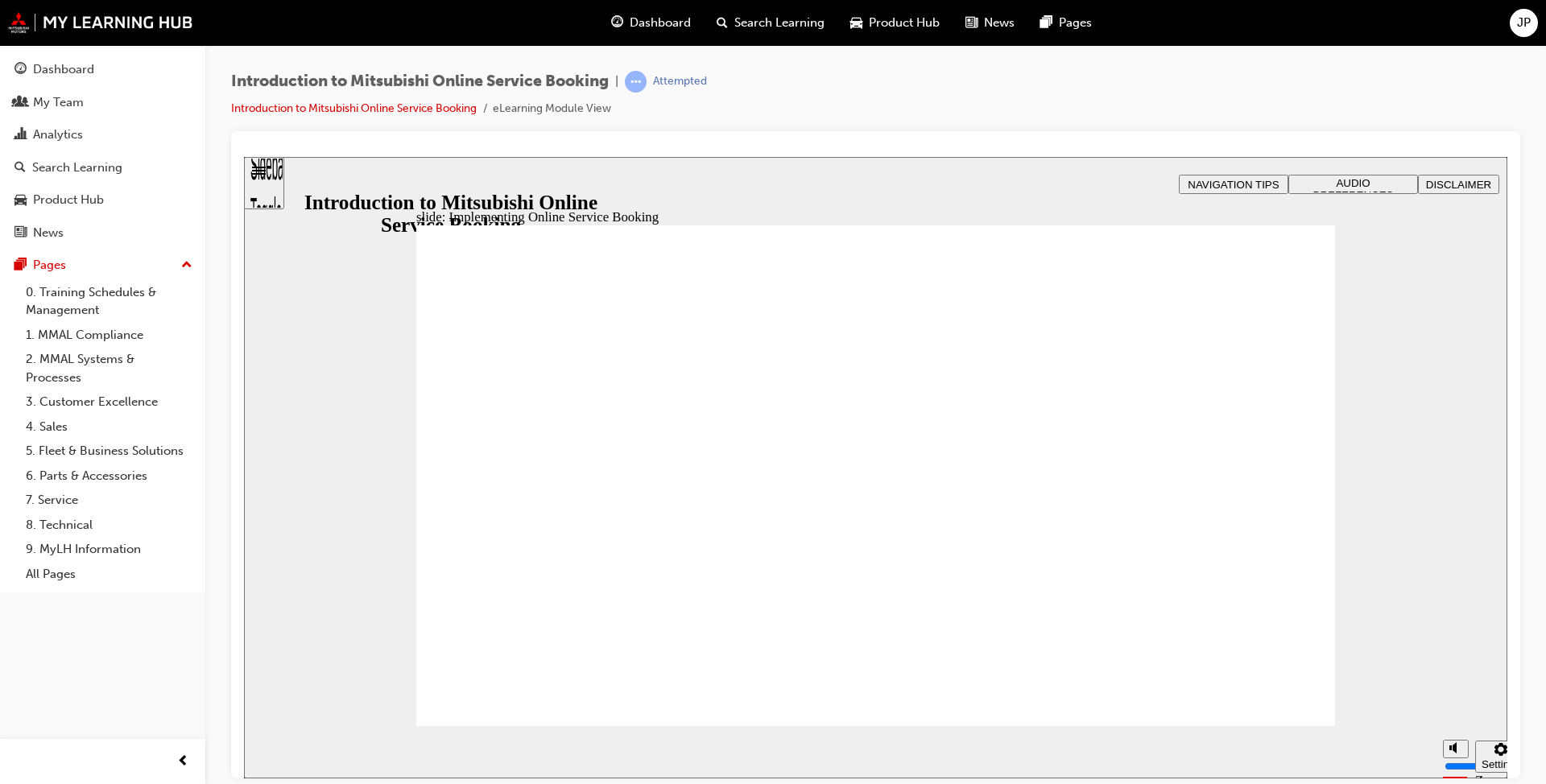
checkbox input "true"
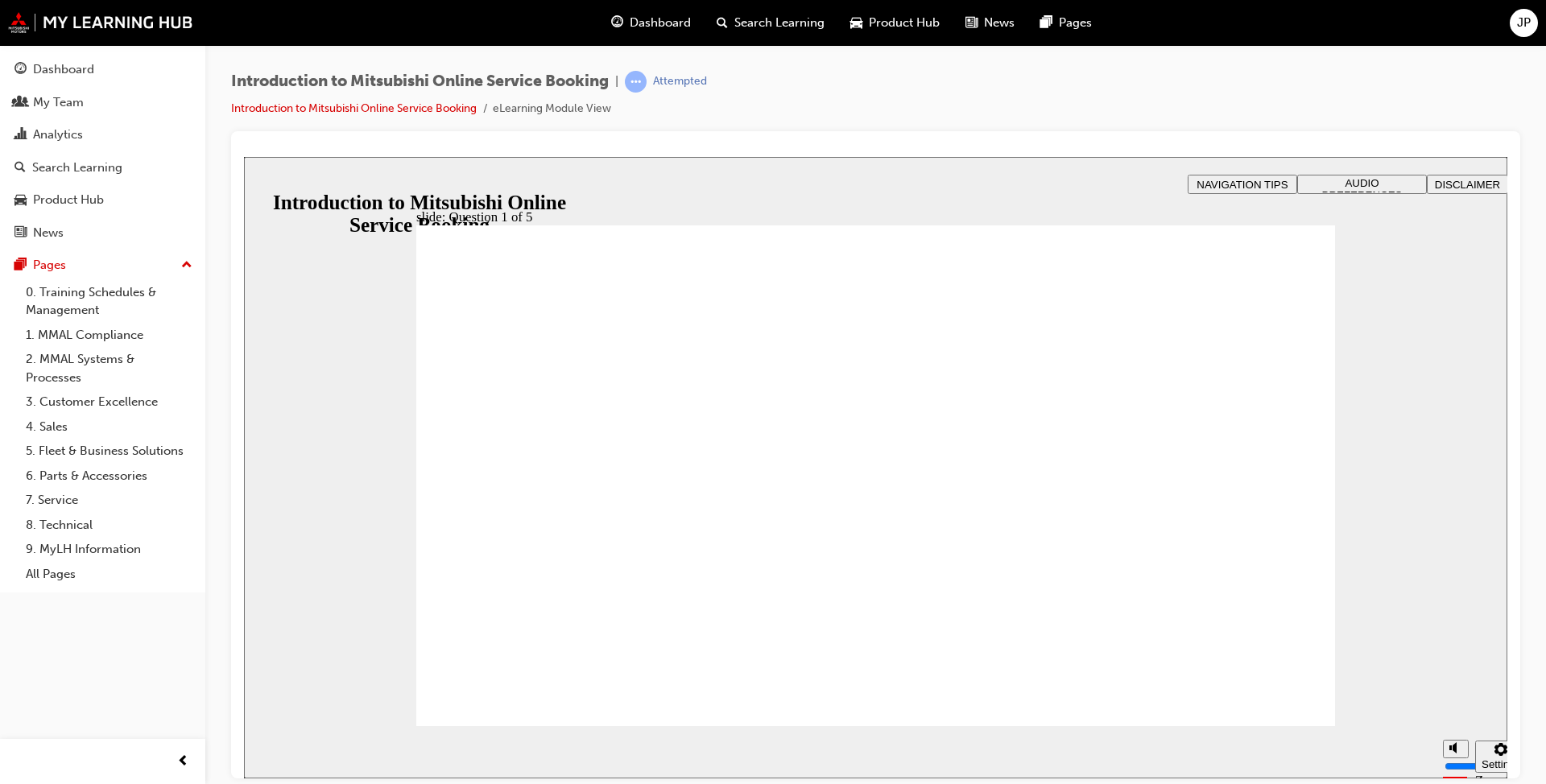
checkbox input "false"
checkbox input "true"
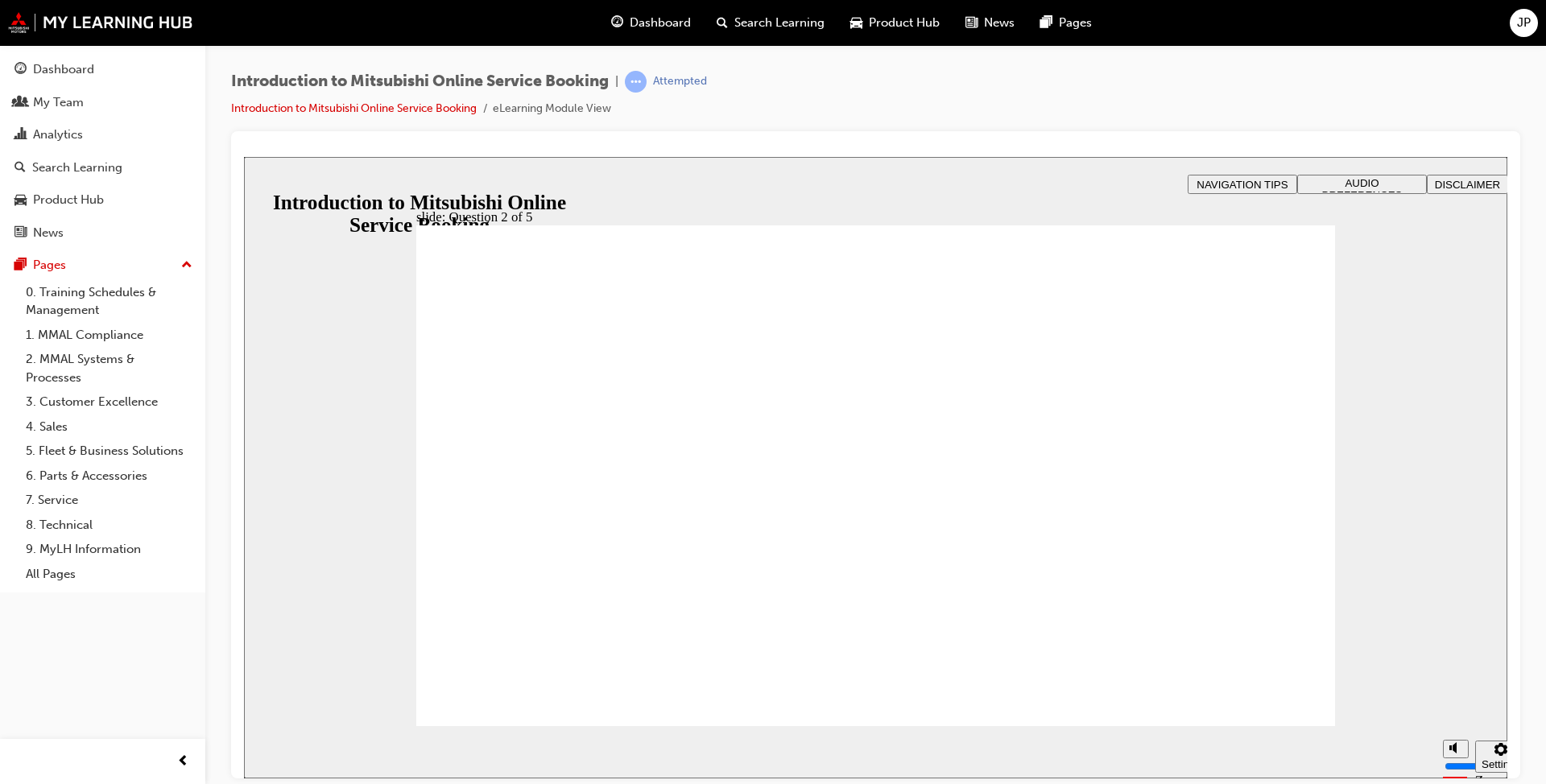
checkbox input "true"
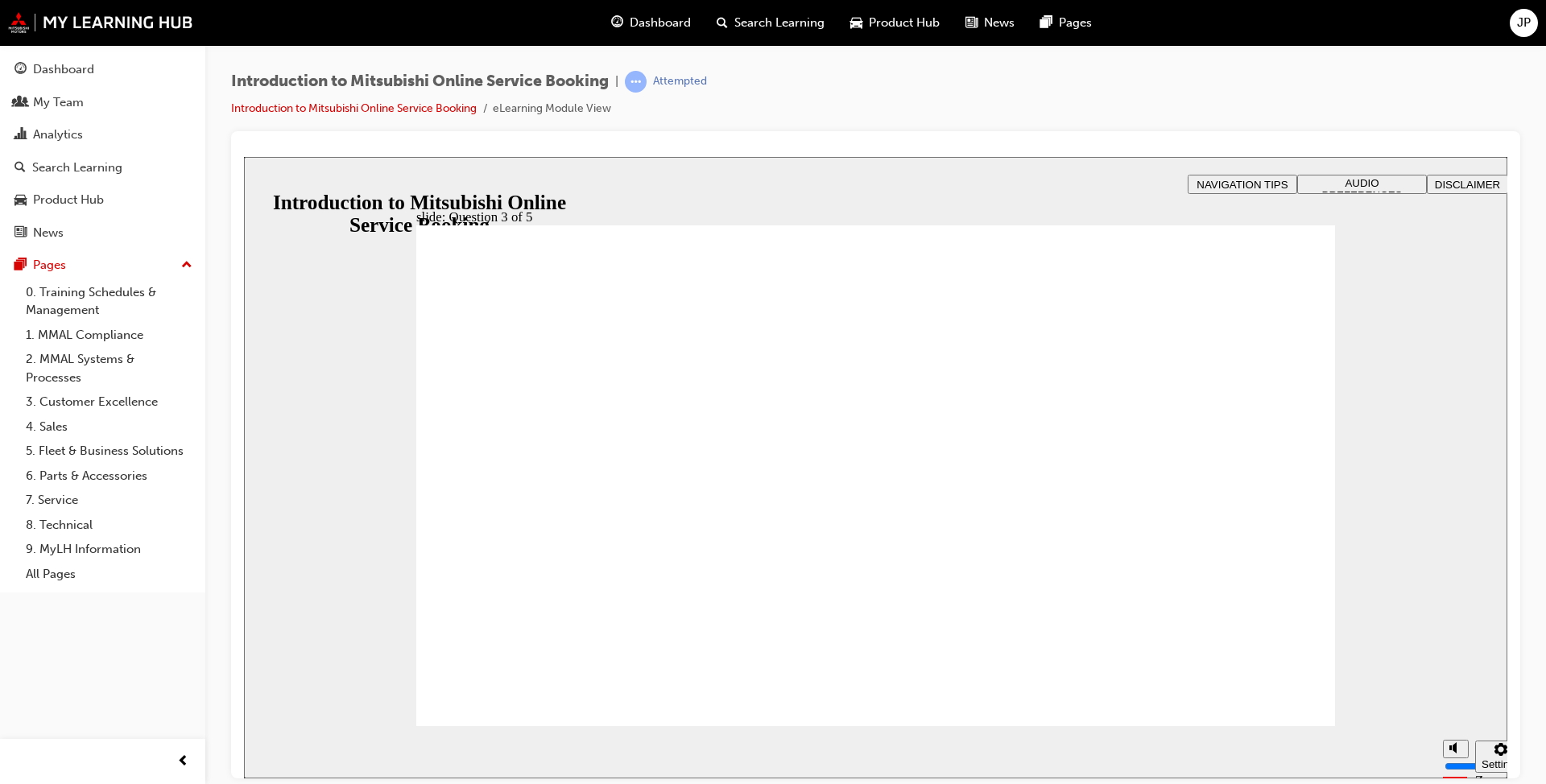
checkbox input "true"
radio input "true"
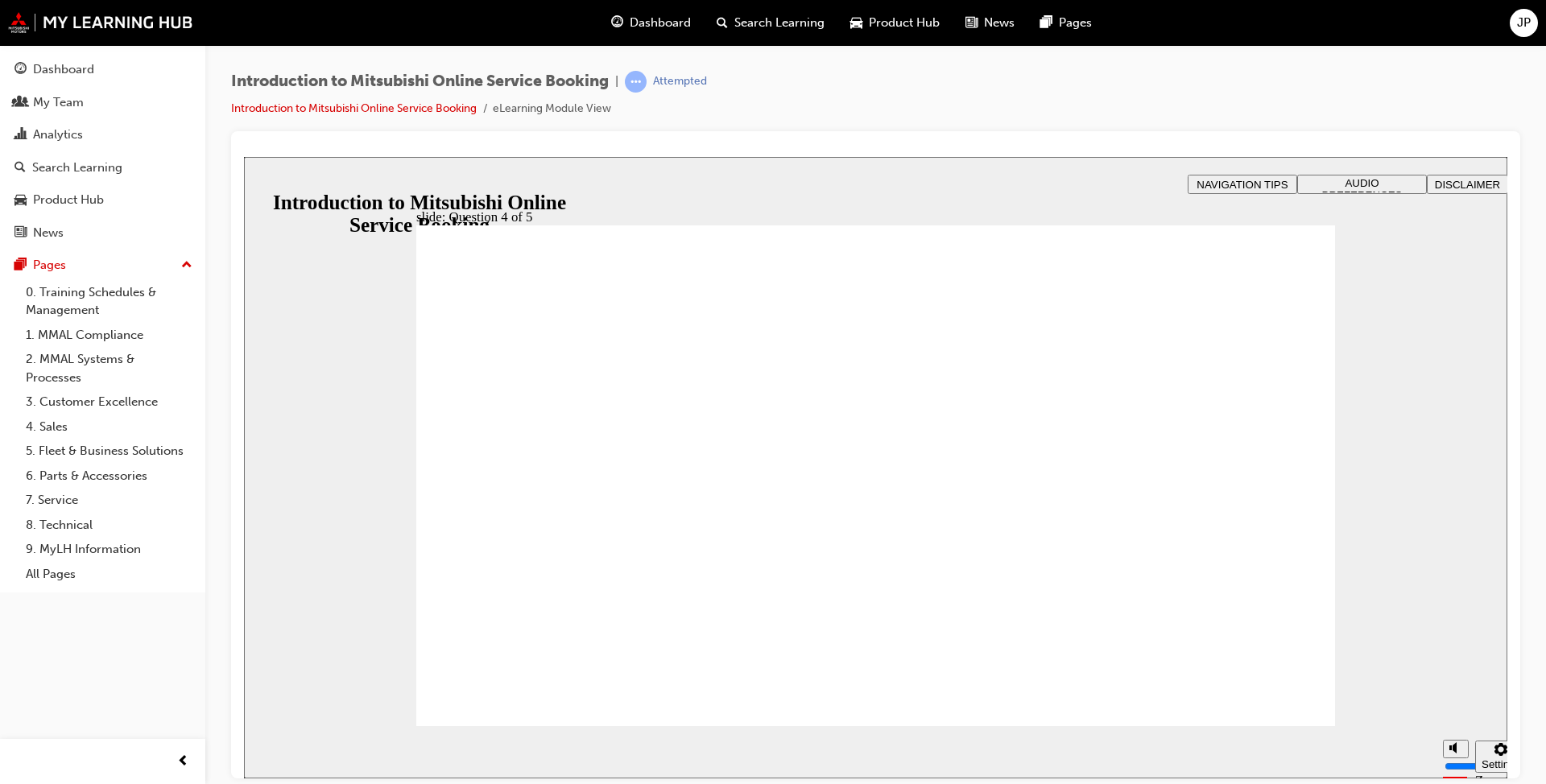
radio input "true"
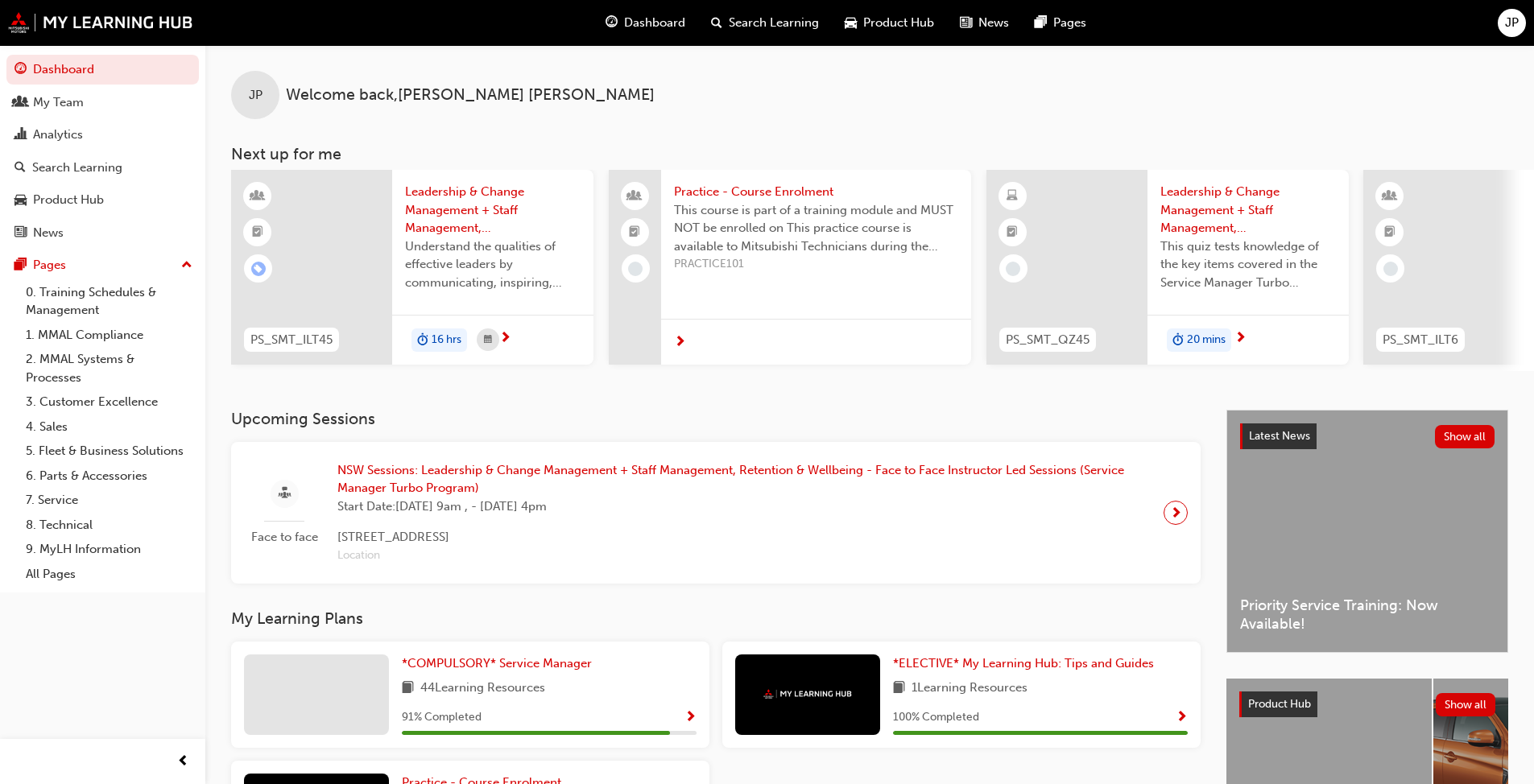
click at [804, 210] on span "Leadership & Change Management + Staff Management, Retention & Wellbeing - Asse…" at bounding box center [1249, 210] width 176 height 55
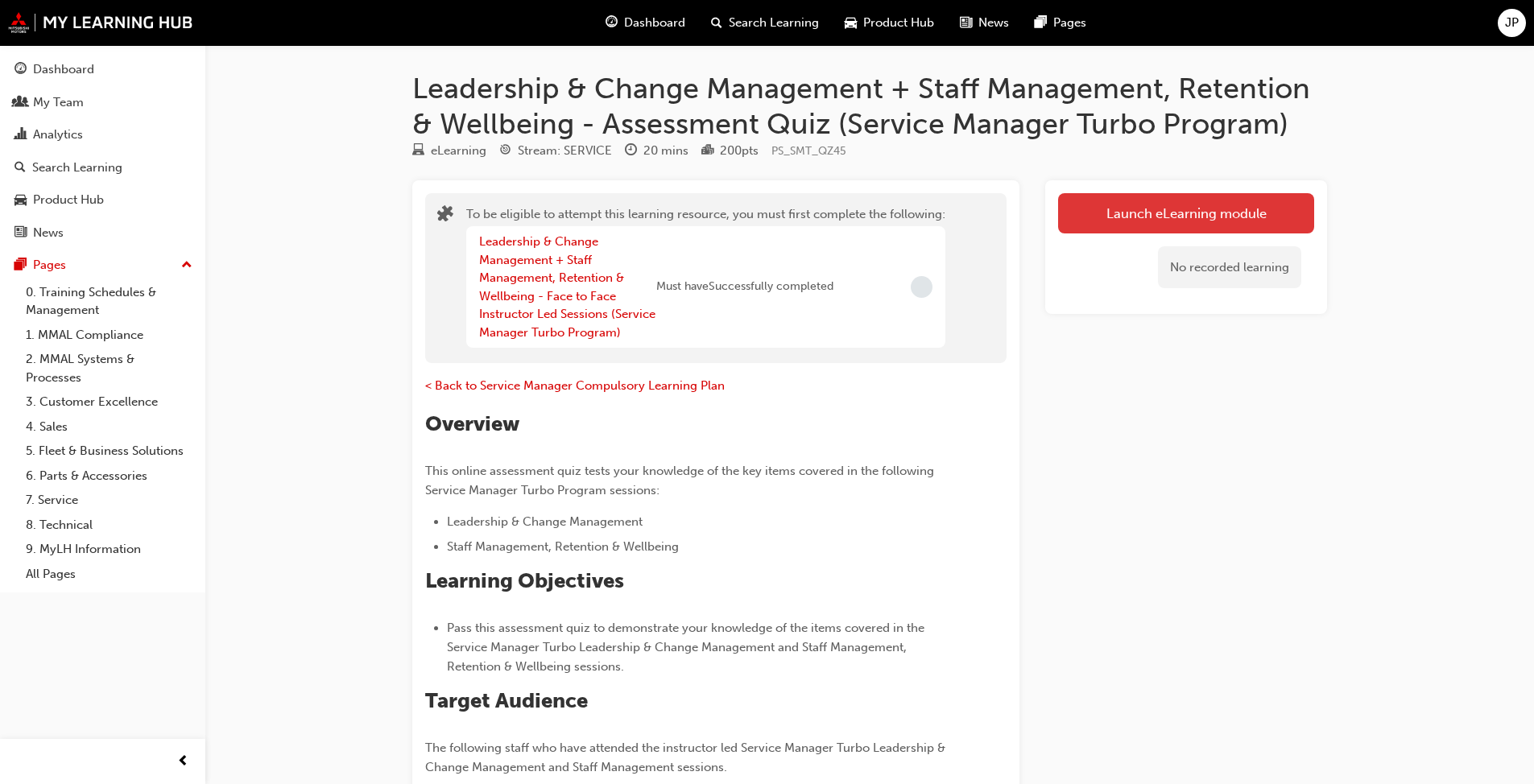
click at [804, 209] on button "Launch eLearning module" at bounding box center [1186, 213] width 256 height 41
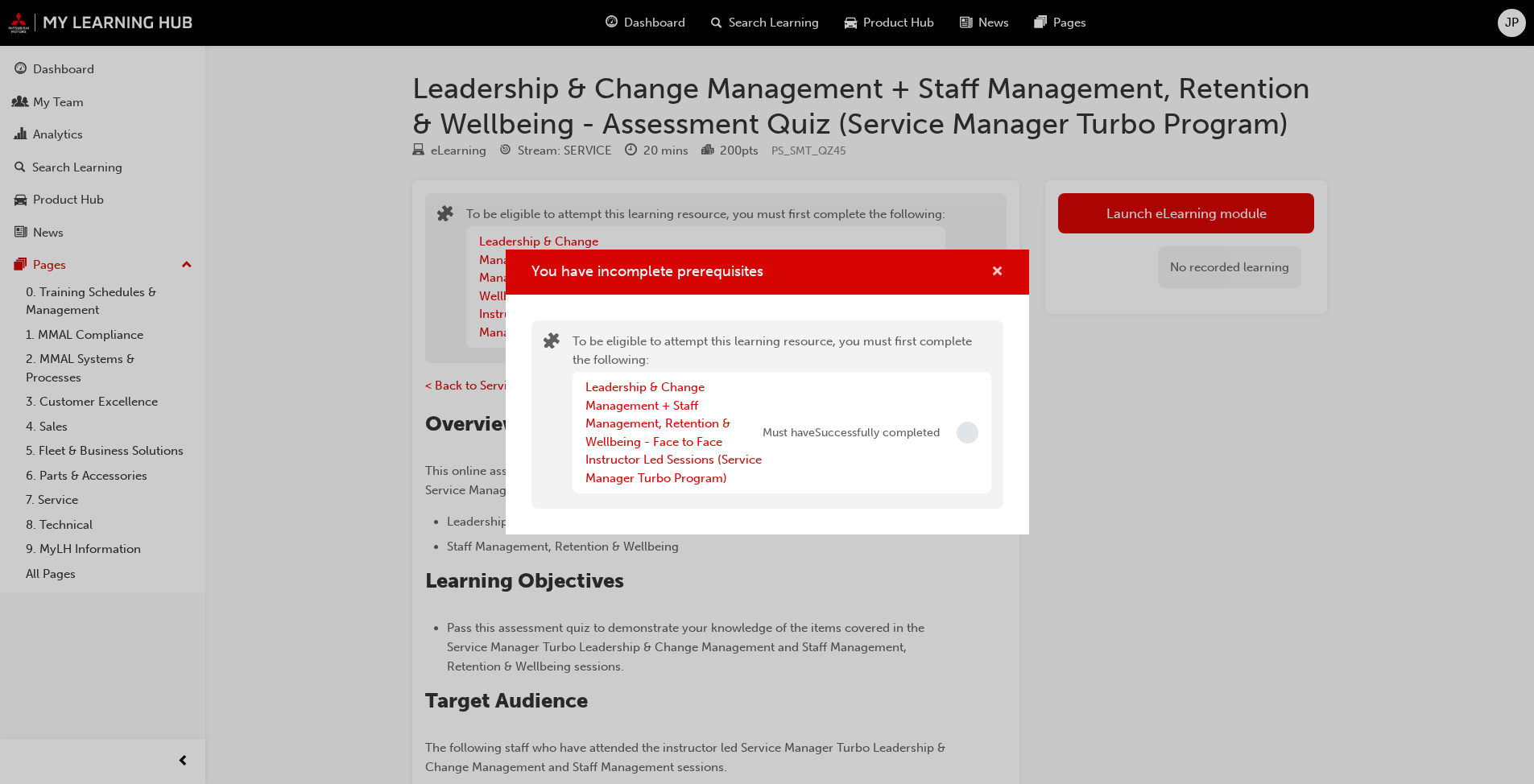
click at [804, 269] on span "cross-icon" at bounding box center [997, 272] width 12 height 14
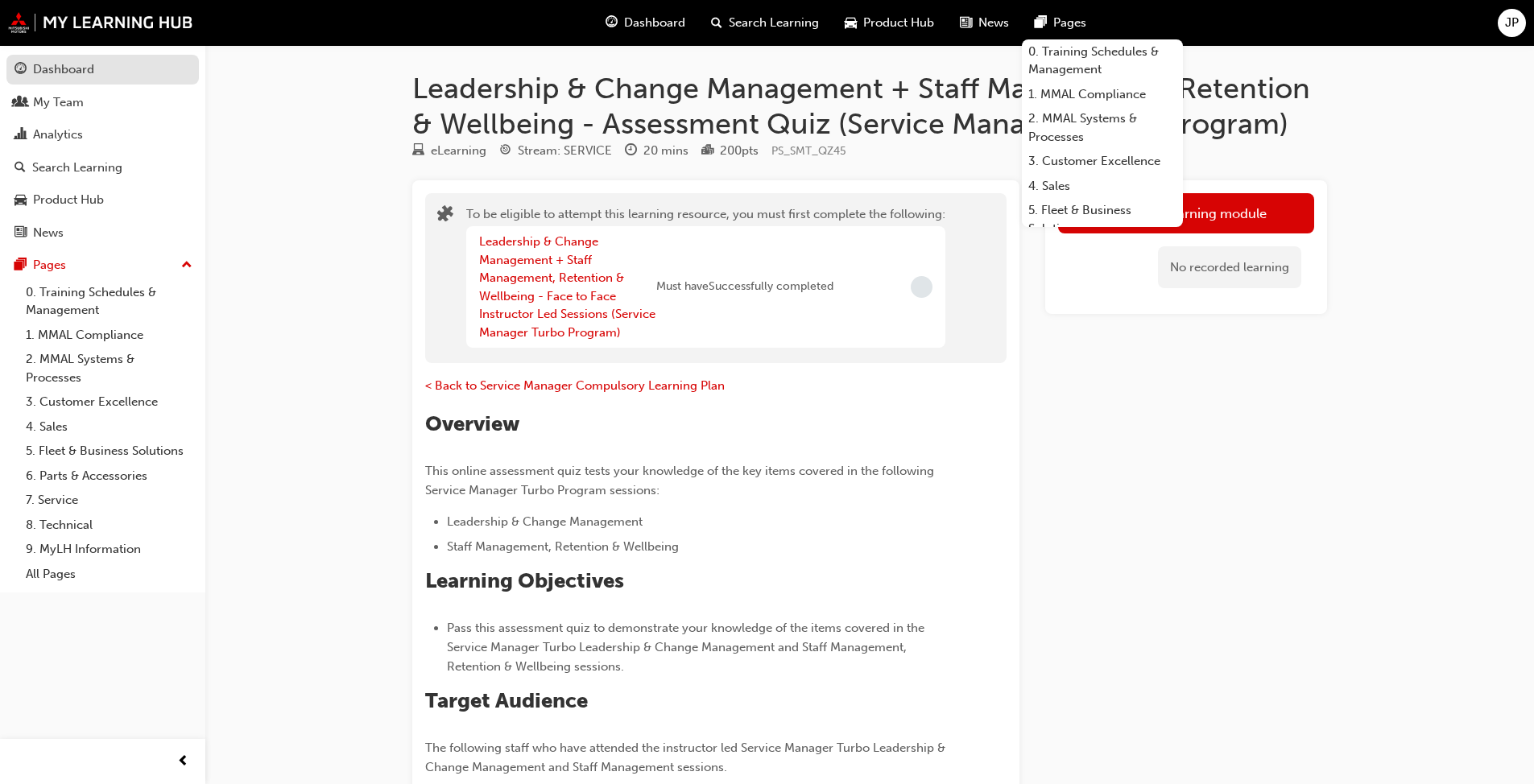
click at [68, 70] on div "Dashboard" at bounding box center [63, 70] width 61 height 19
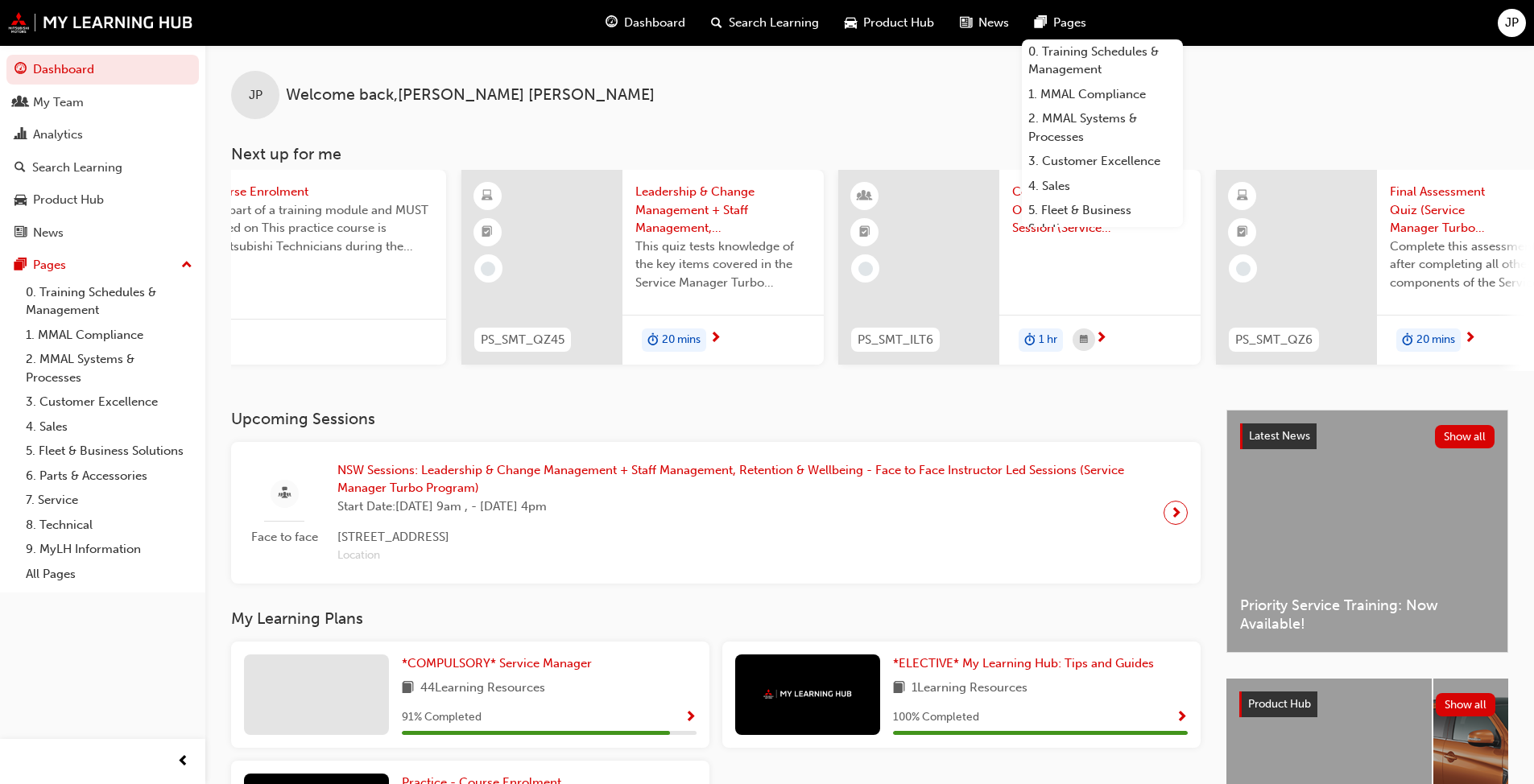
scroll to position [0, 552]
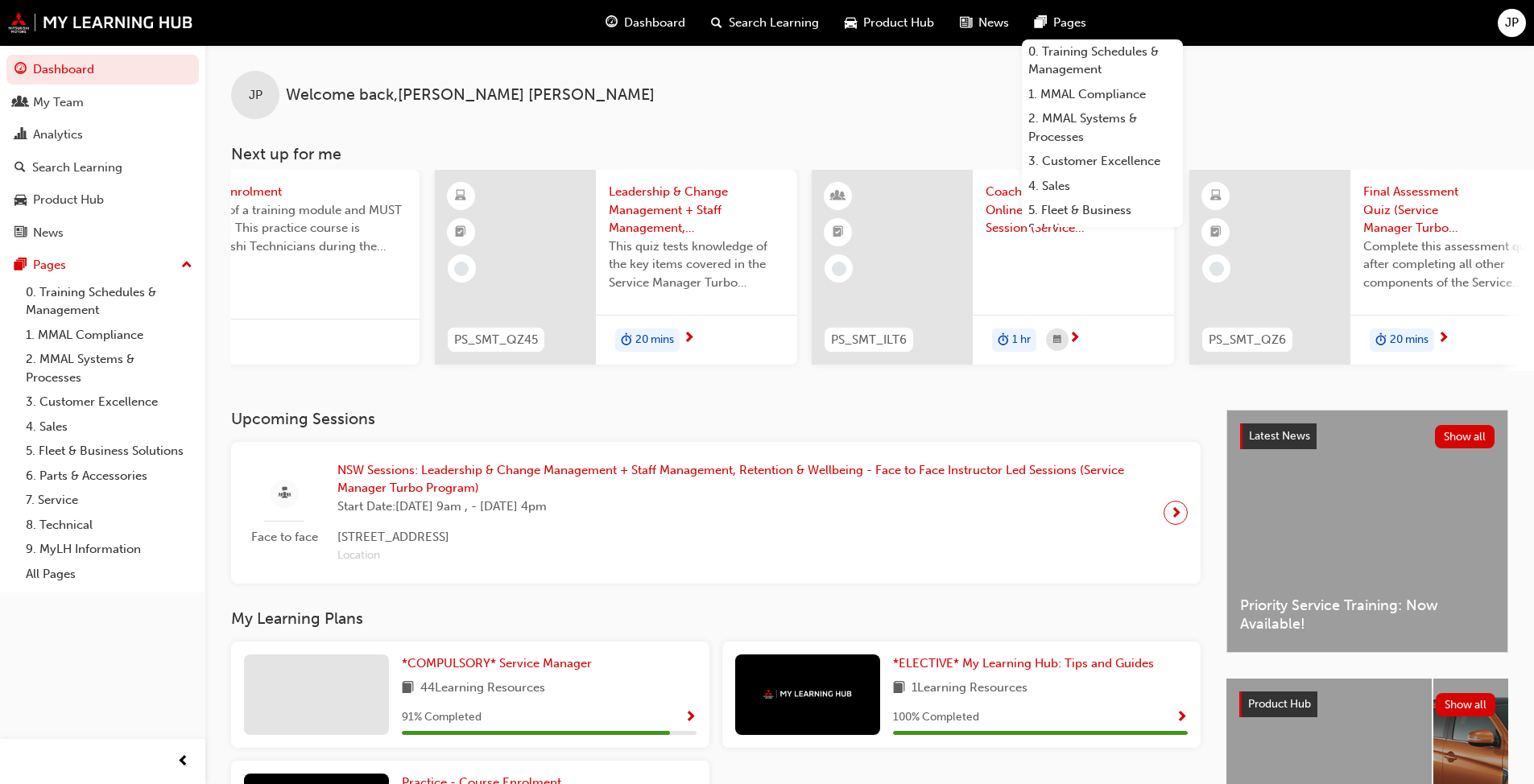
click at [804, 83] on div "JP Welcome back , JASON PENMAN" at bounding box center [870, 82] width 1329 height 74
click at [804, 19] on div "Dashboard Search Learning Product Hub News Pages 0. Training Schedules & Manage…" at bounding box center [767, 23] width 1534 height 46
click at [804, 106] on div "JP Welcome back , JASON PENMAN" at bounding box center [870, 82] width 1329 height 74
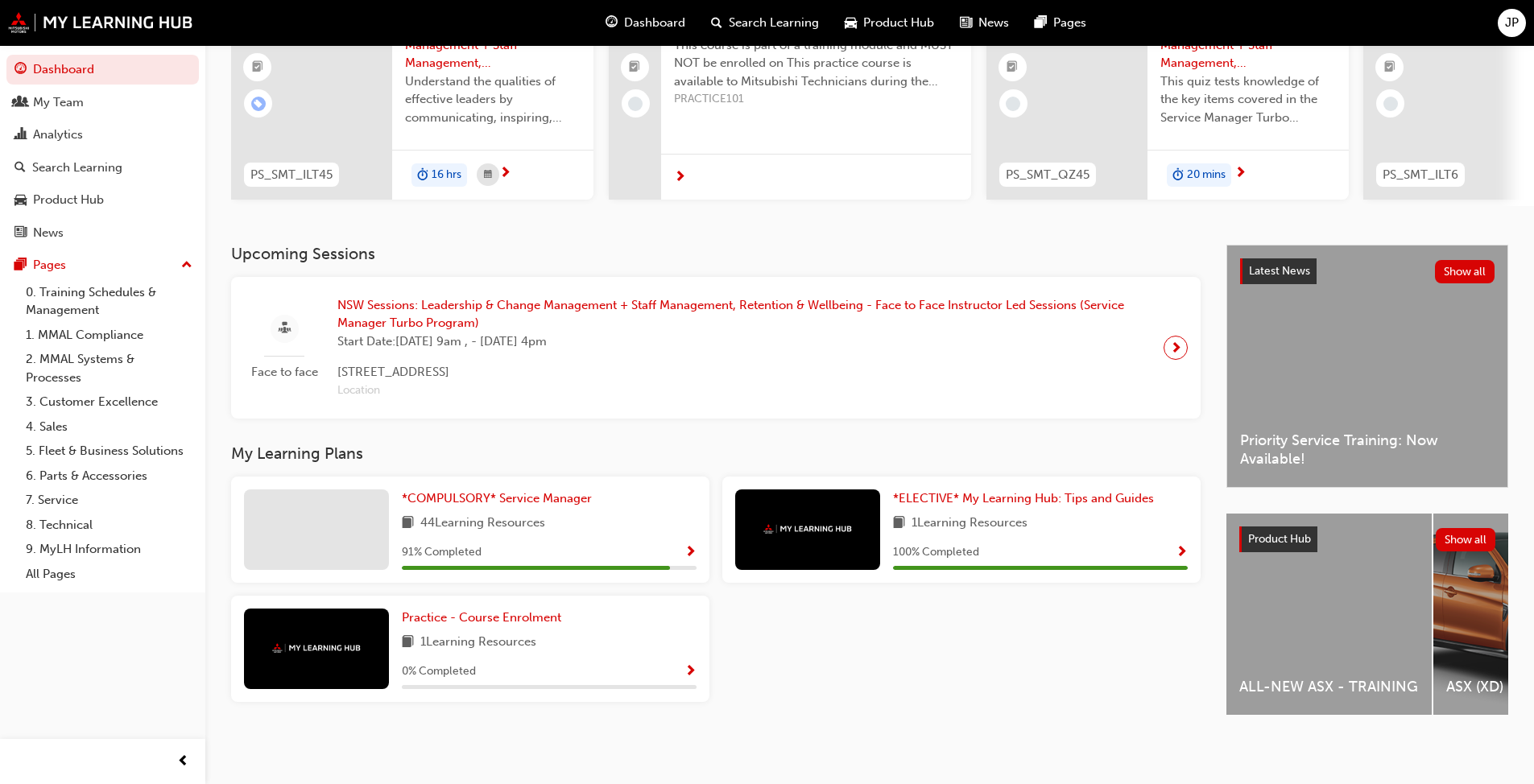
scroll to position [178, 0]
click at [804, 602] on div "ALL-NEW ASX - TRAINING" at bounding box center [1329, 614] width 205 height 201
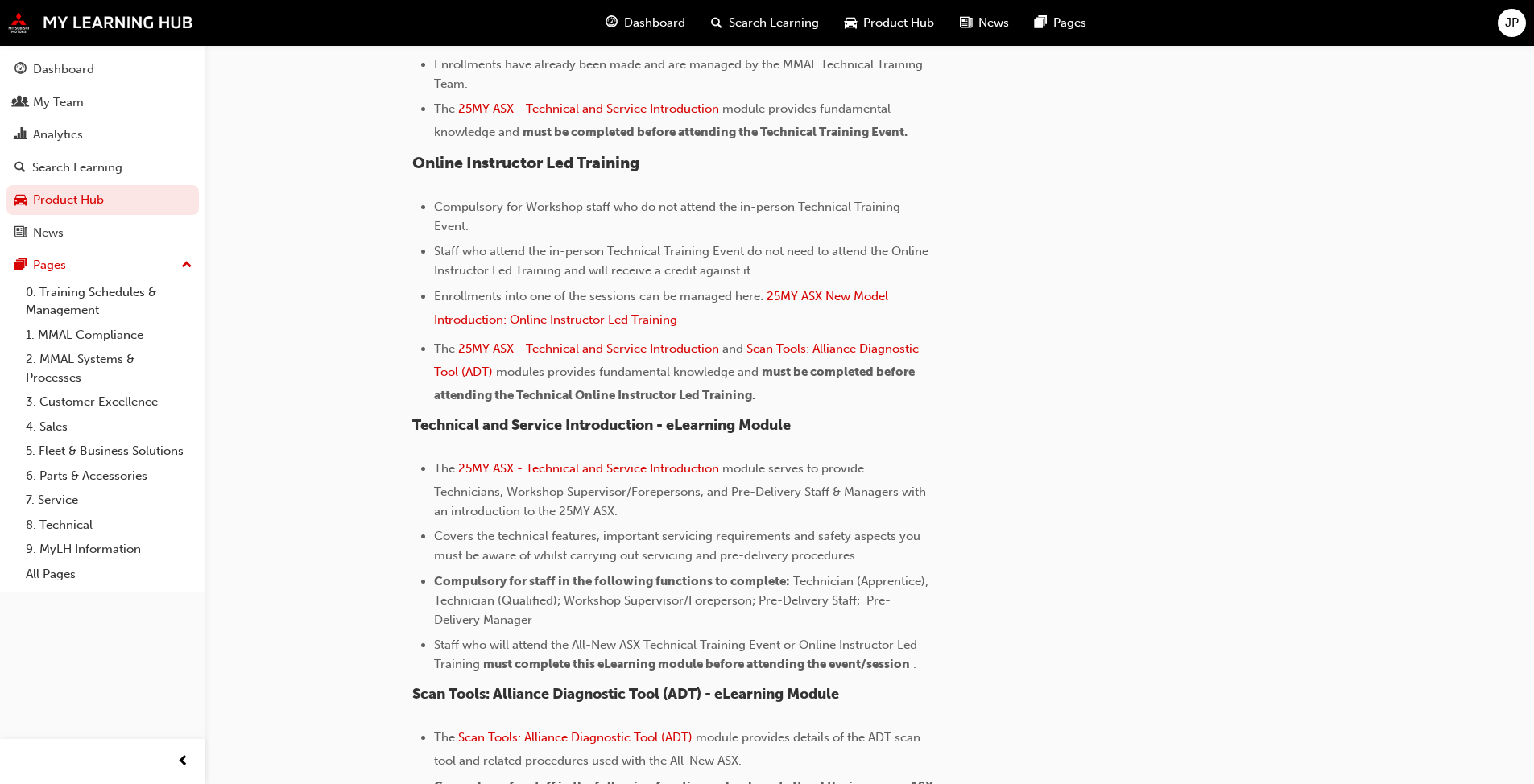
scroll to position [1207, 0]
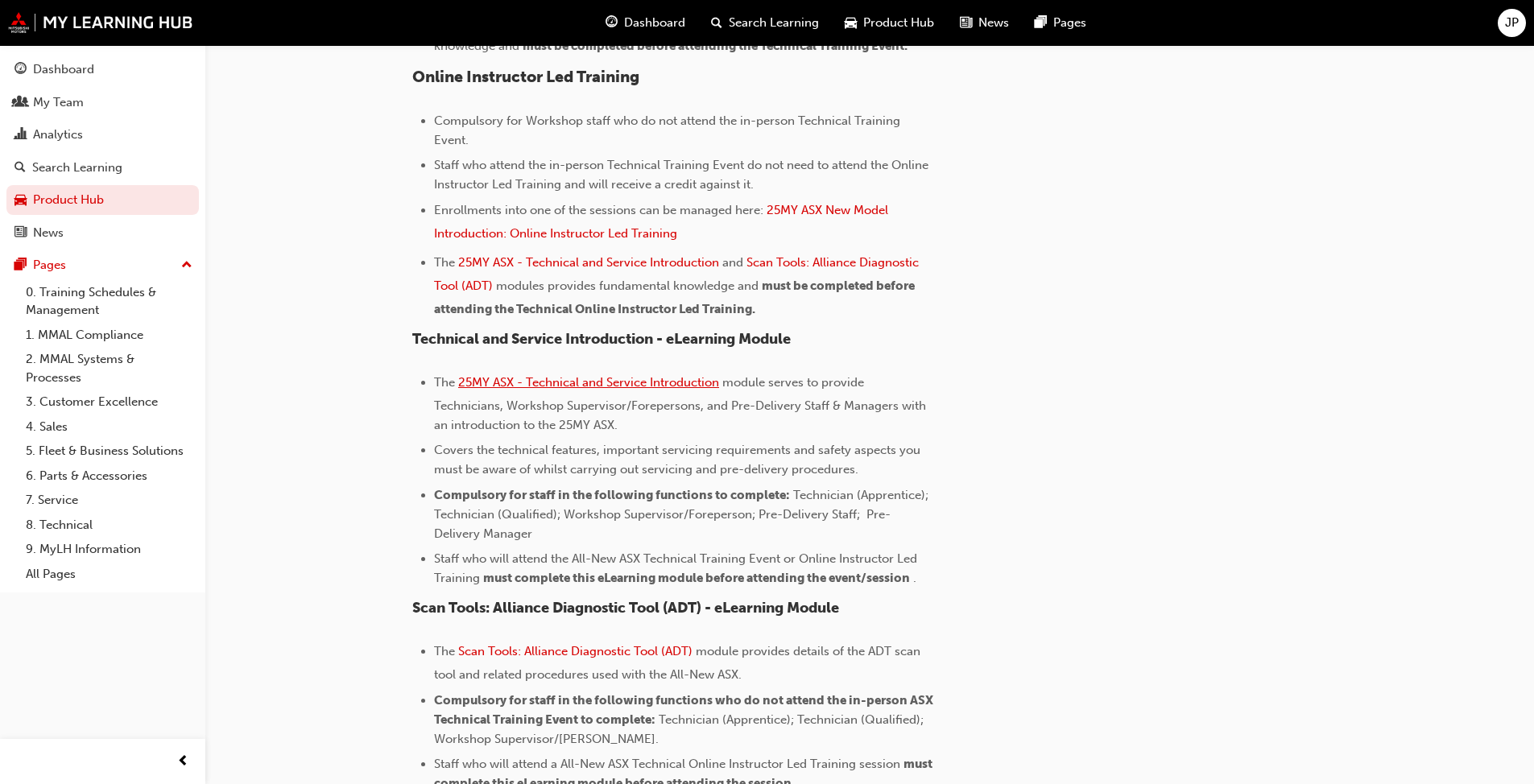
click at [571, 381] on span "25MY ASX - Technical and Service Introduction" at bounding box center [589, 382] width 261 height 14
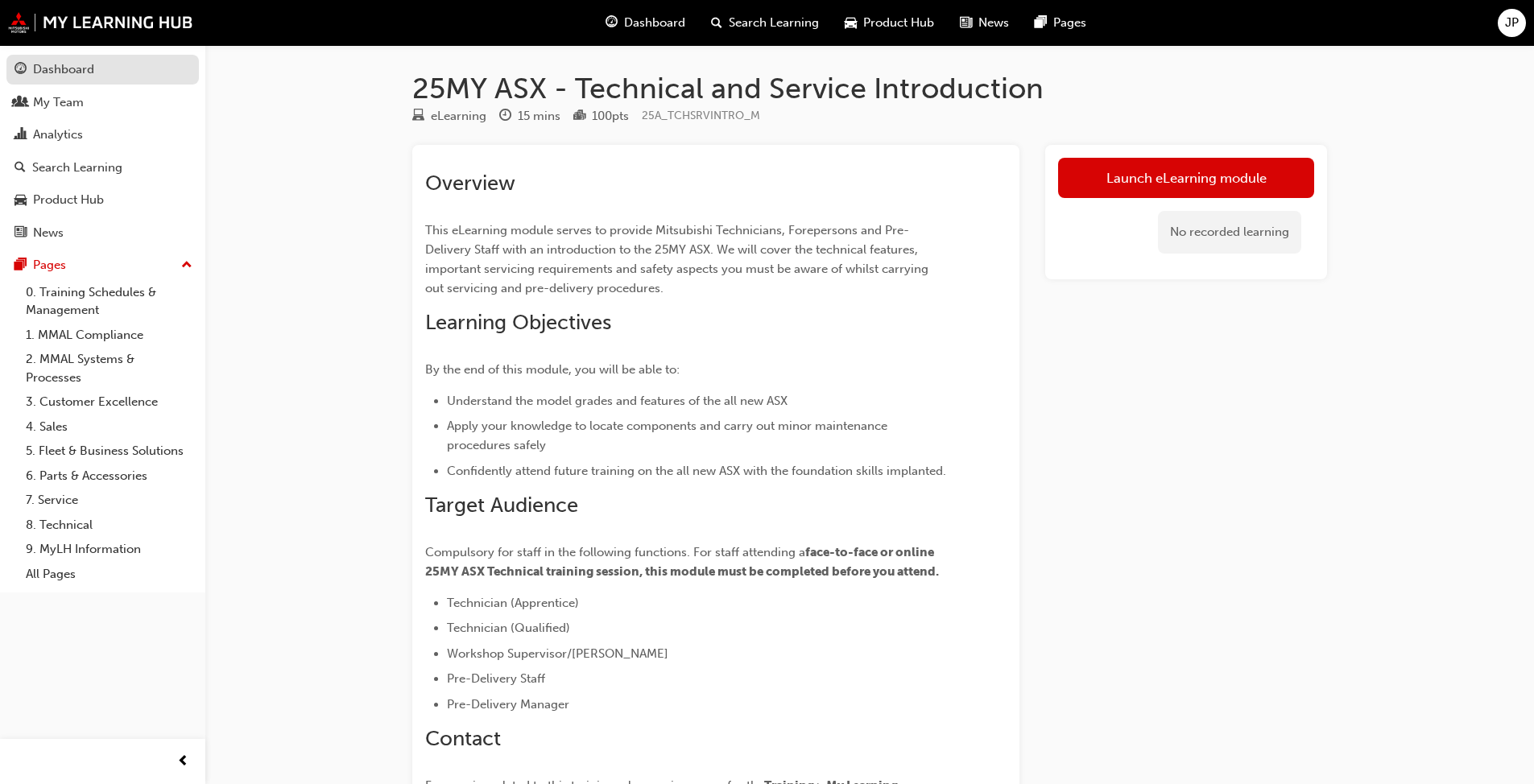
click at [66, 68] on div "Dashboard" at bounding box center [63, 70] width 61 height 19
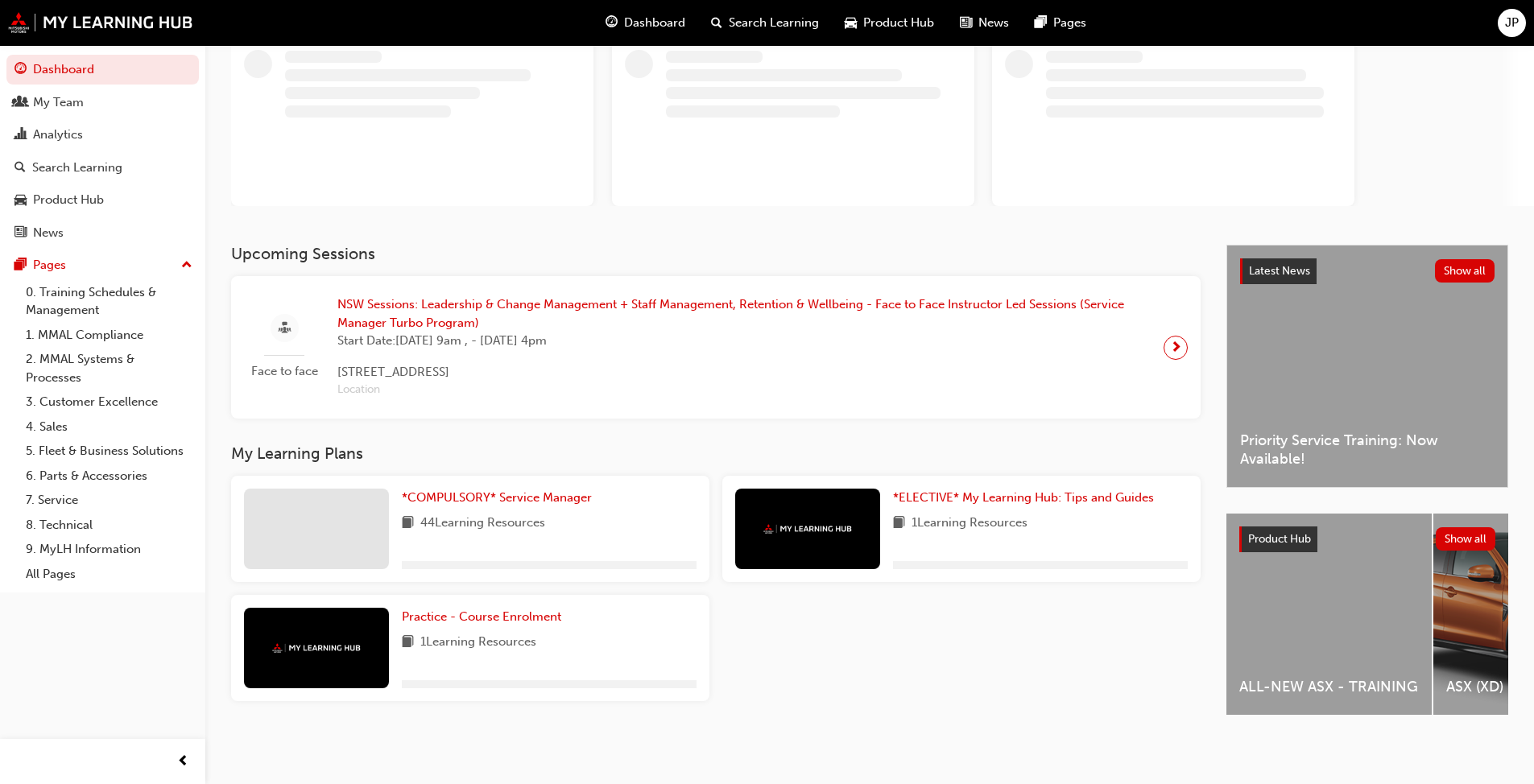
scroll to position [114, 0]
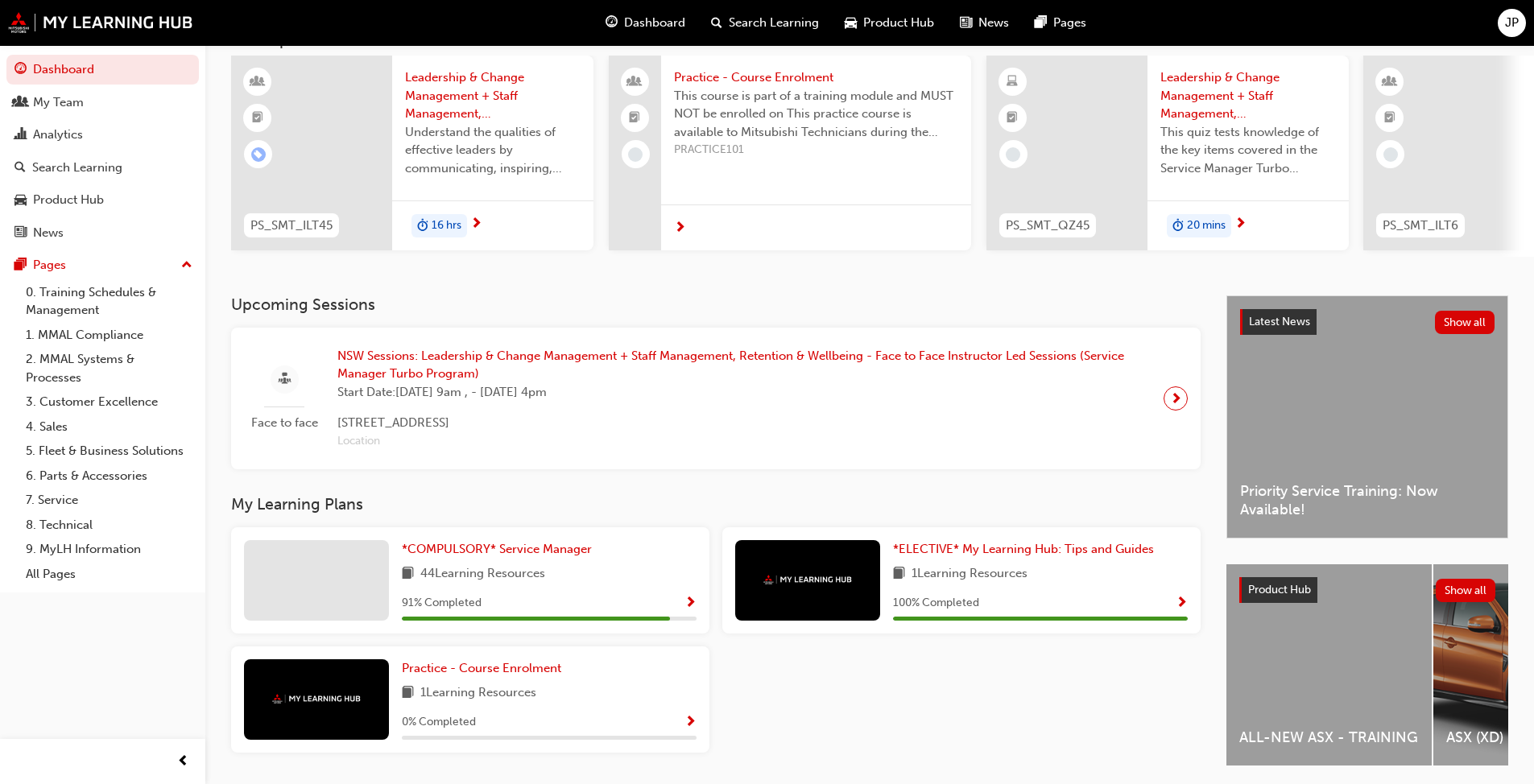
click at [1301, 576] on div "Product Hub Show all" at bounding box center [1368, 589] width 282 height 52
click at [1301, 634] on div "ALL-NEW ASX - TRAINING" at bounding box center [1329, 664] width 205 height 201
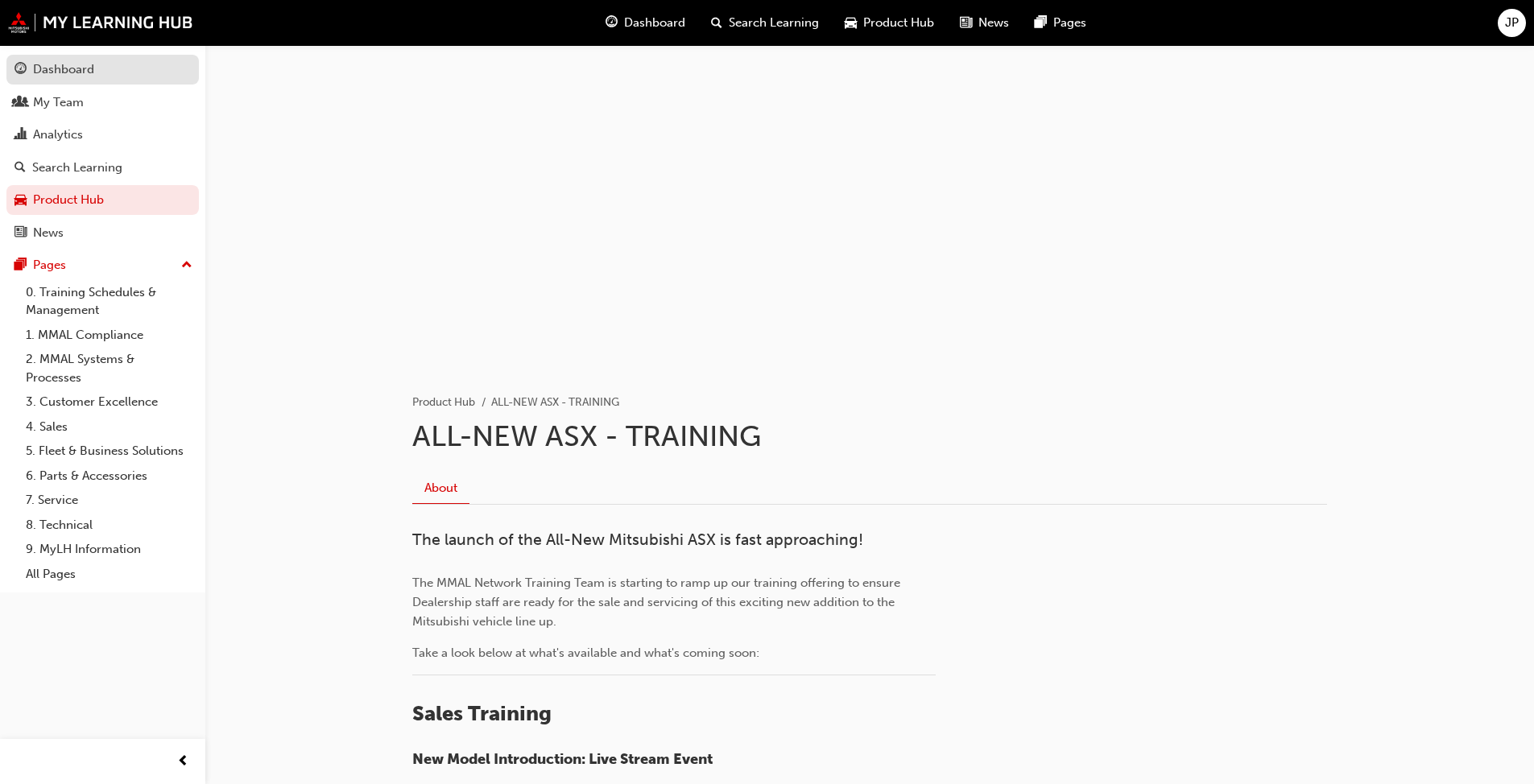
click at [63, 70] on div "Dashboard" at bounding box center [63, 70] width 61 height 19
